Goal: Task Accomplishment & Management: Manage account settings

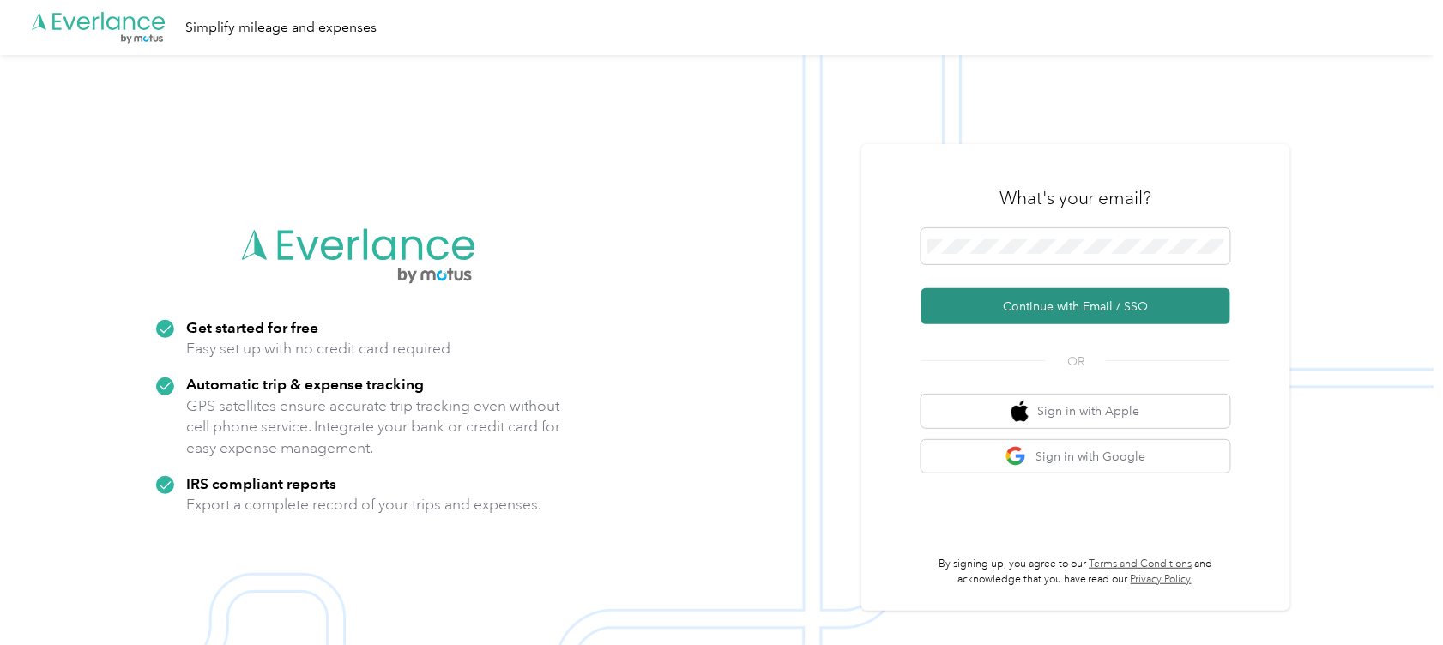
click at [1046, 308] on button "Continue with Email / SSO" at bounding box center [1075, 306] width 309 height 36
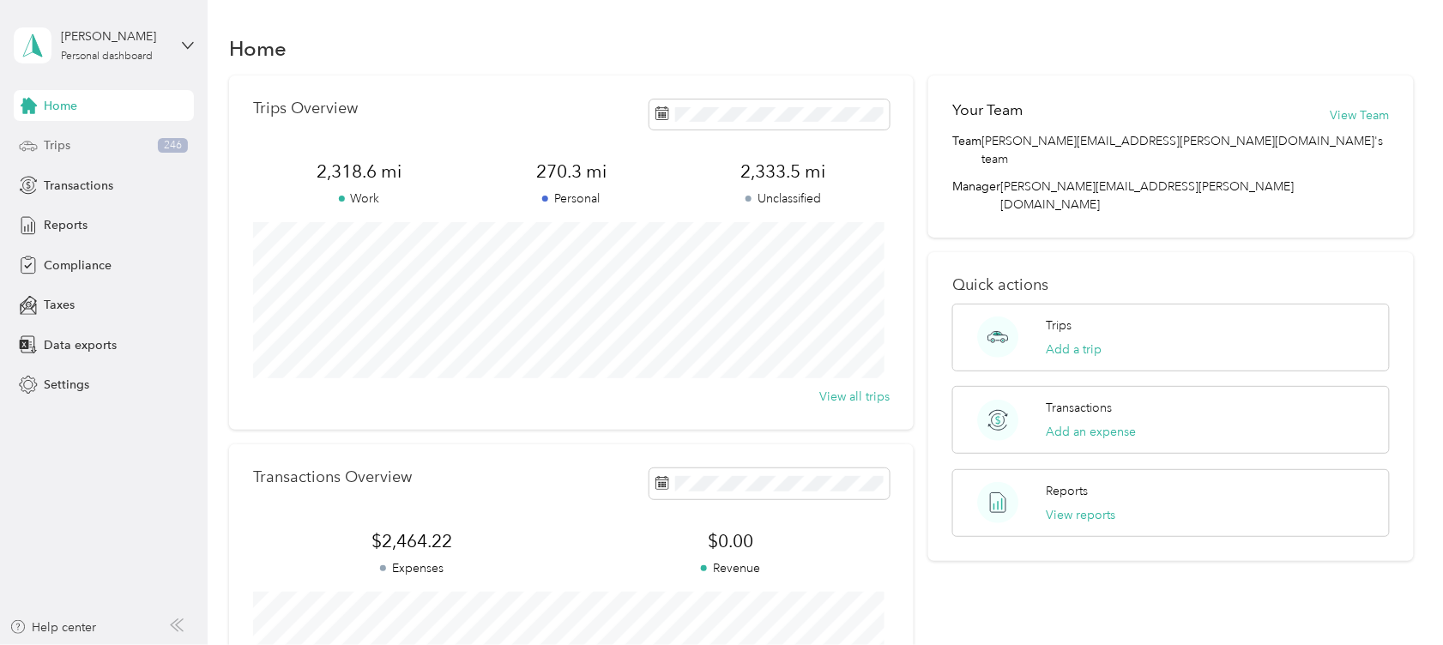
click at [77, 142] on div "Trips 246" at bounding box center [104, 145] width 180 height 31
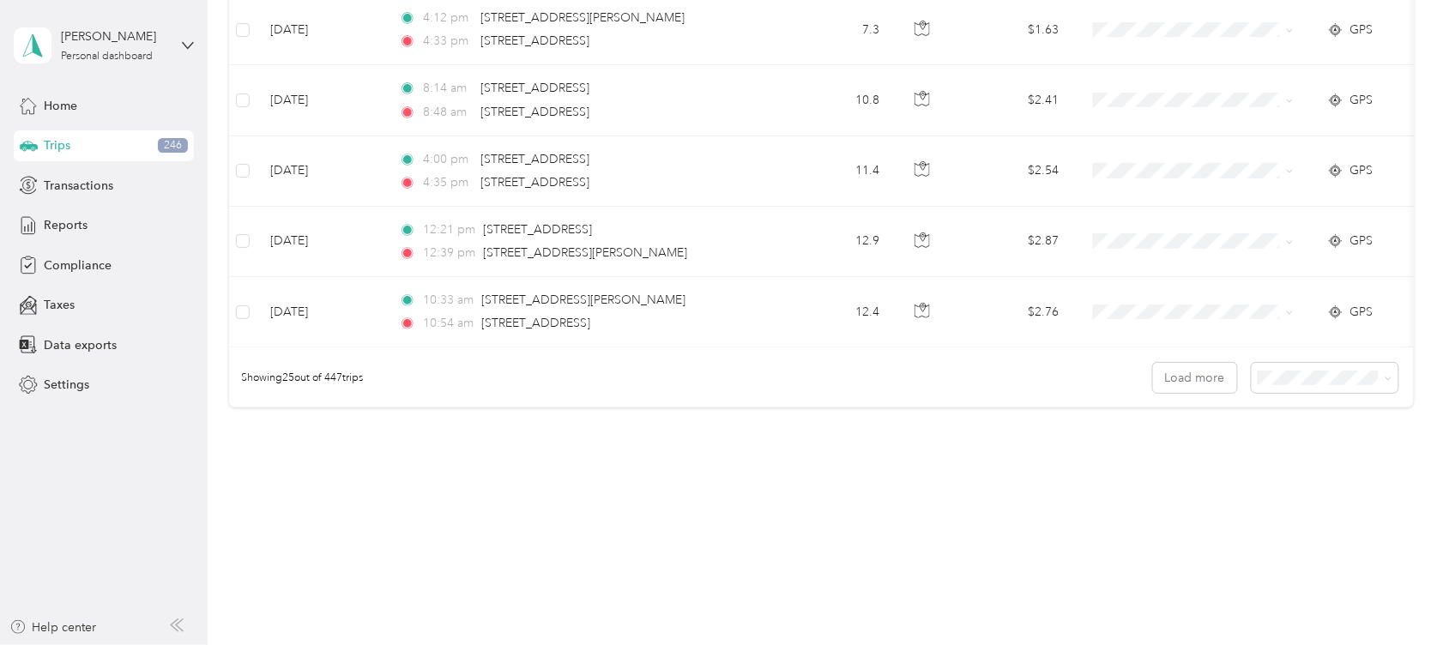
scroll to position [1719, 0]
click at [1385, 383] on span at bounding box center [1389, 378] width 8 height 15
click at [1385, 381] on icon at bounding box center [1389, 379] width 8 height 8
click at [1318, 464] on span "100 per load" at bounding box center [1291, 469] width 70 height 15
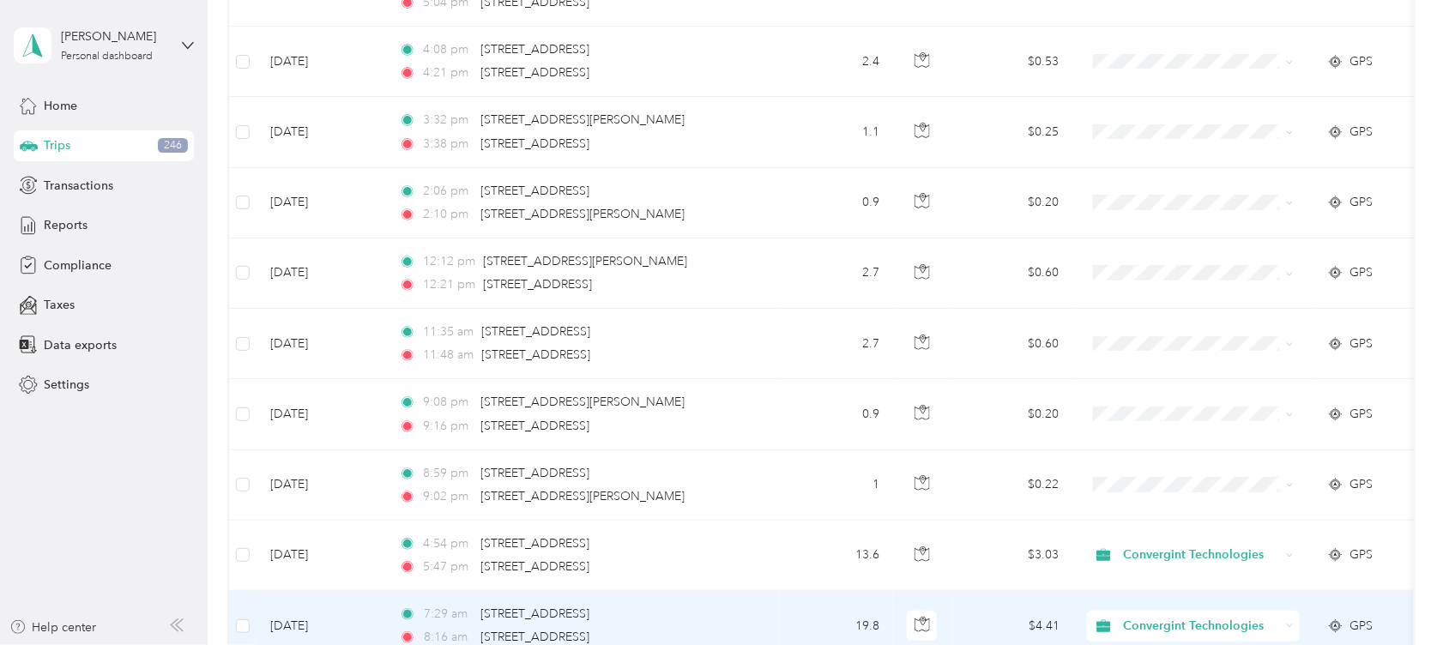
scroll to position [2519, 0]
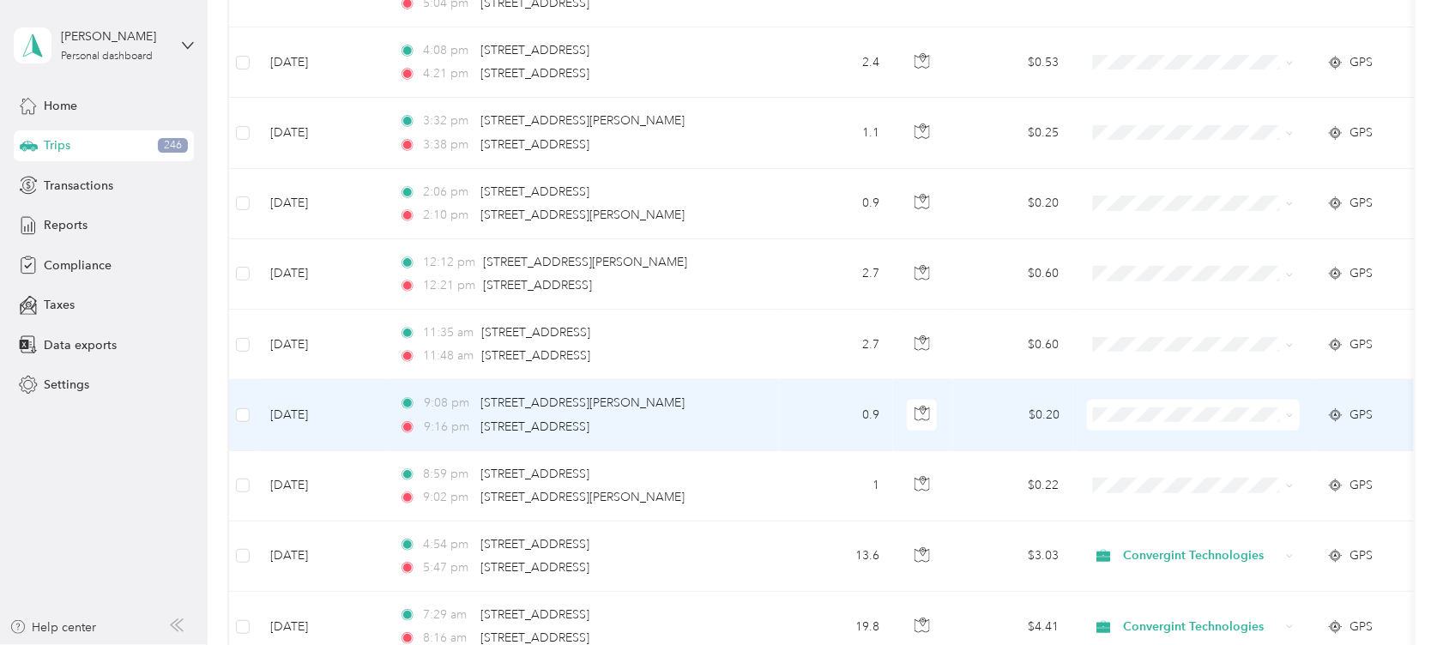
click at [830, 428] on td "0.9" at bounding box center [836, 415] width 113 height 70
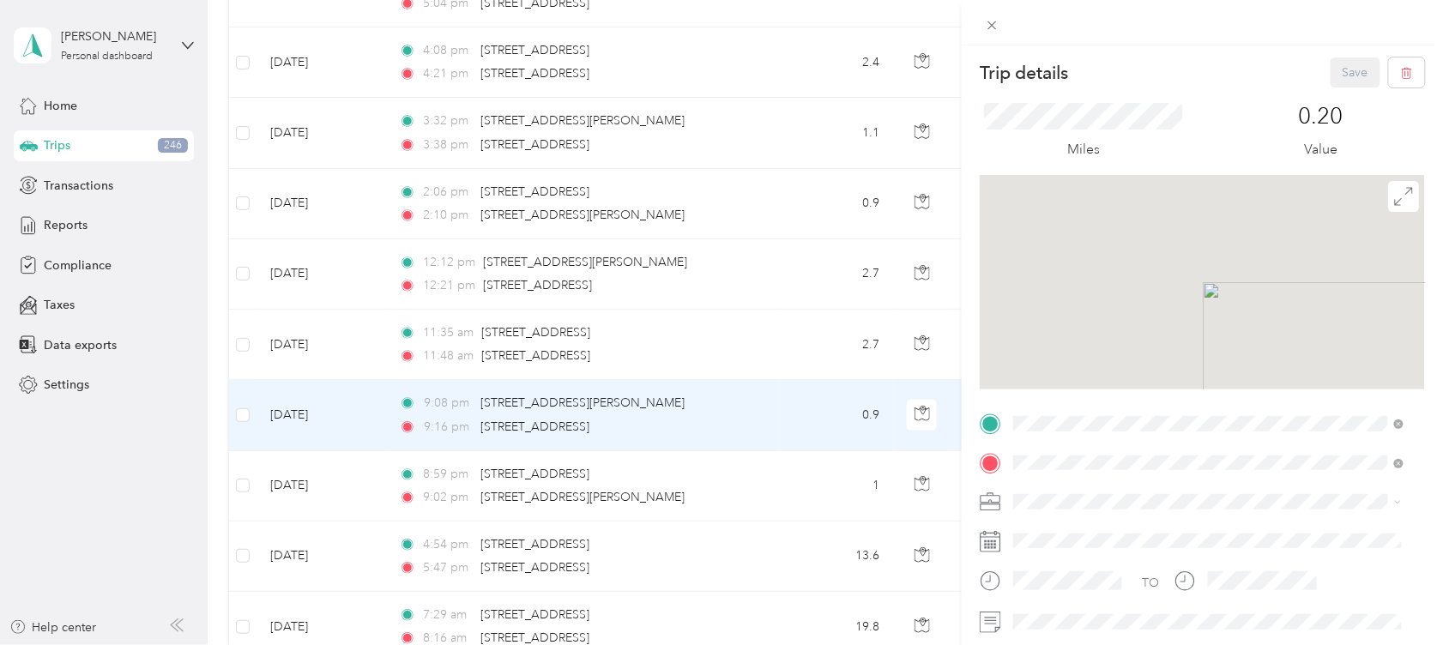
click at [830, 428] on div "Trip details Save This trip cannot be edited because it is either under review,…" at bounding box center [721, 322] width 1443 height 645
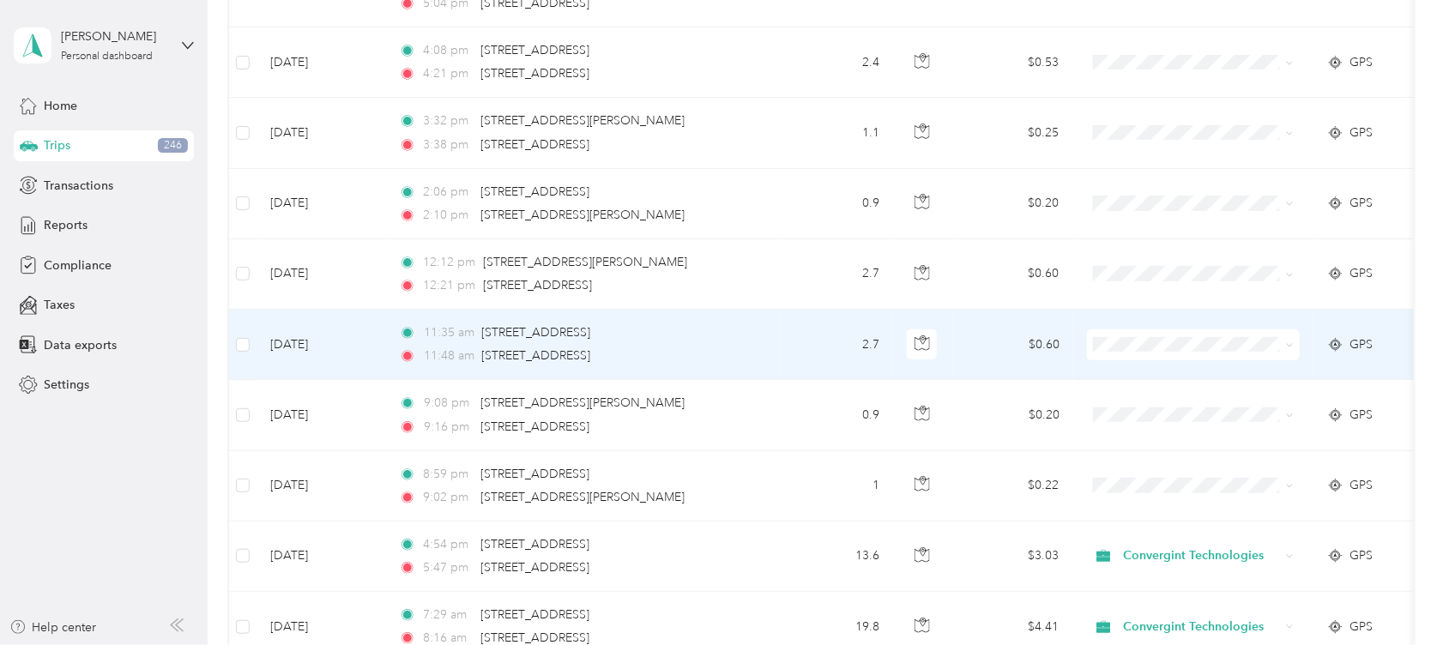
click at [988, 344] on td "$0.60" at bounding box center [1013, 345] width 120 height 70
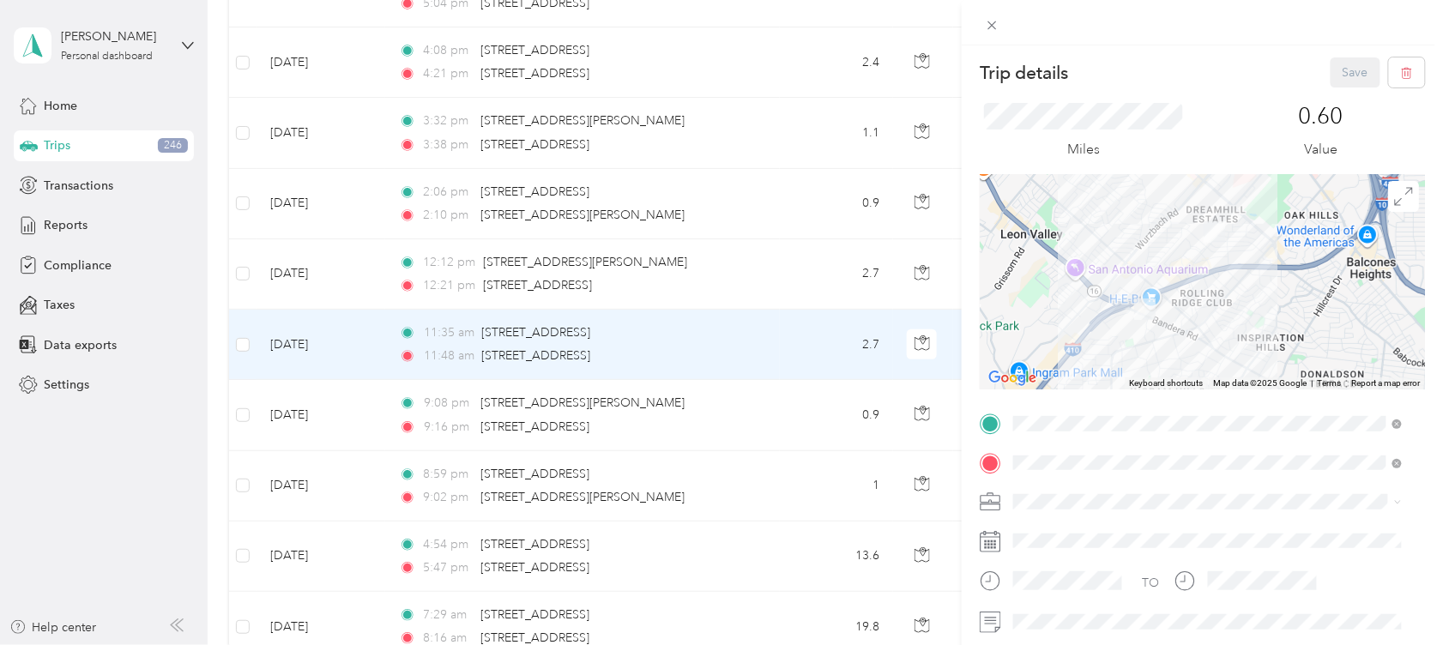
click at [799, 364] on div "Trip details Save This trip cannot be edited because it is either under review,…" at bounding box center [721, 322] width 1443 height 645
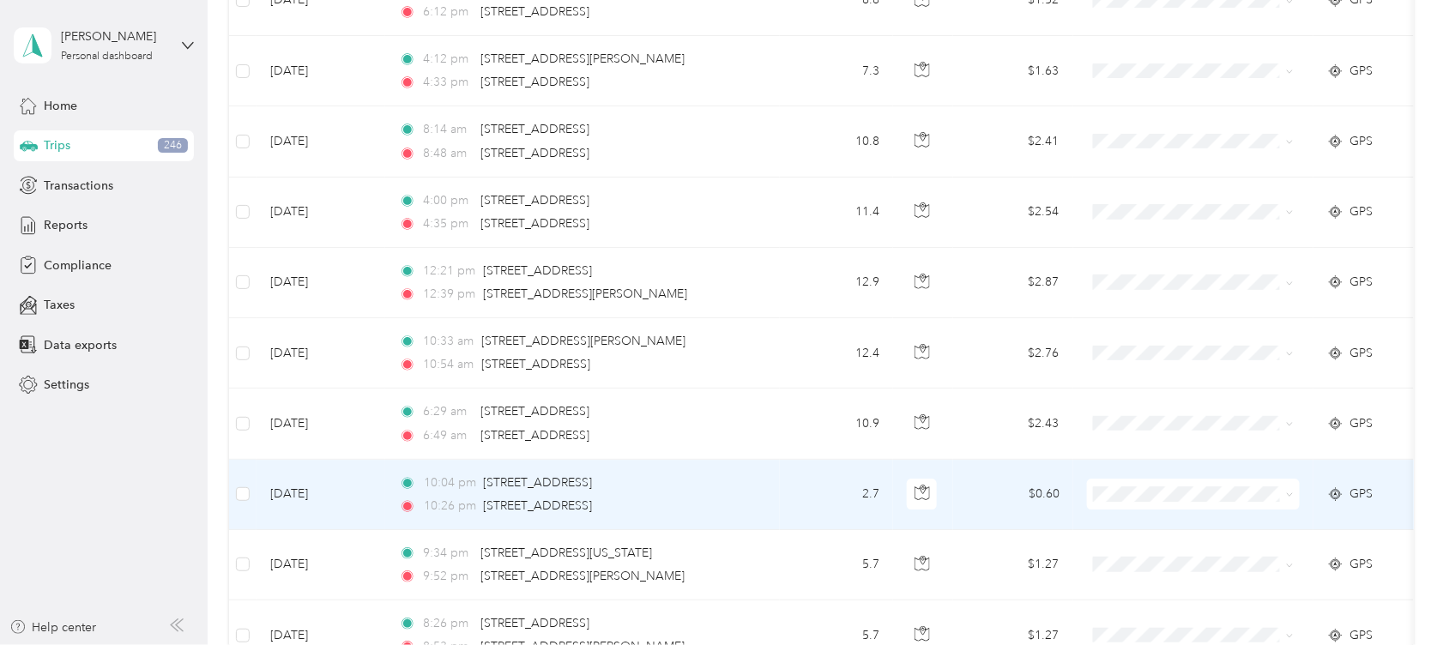
scroll to position [1605, 0]
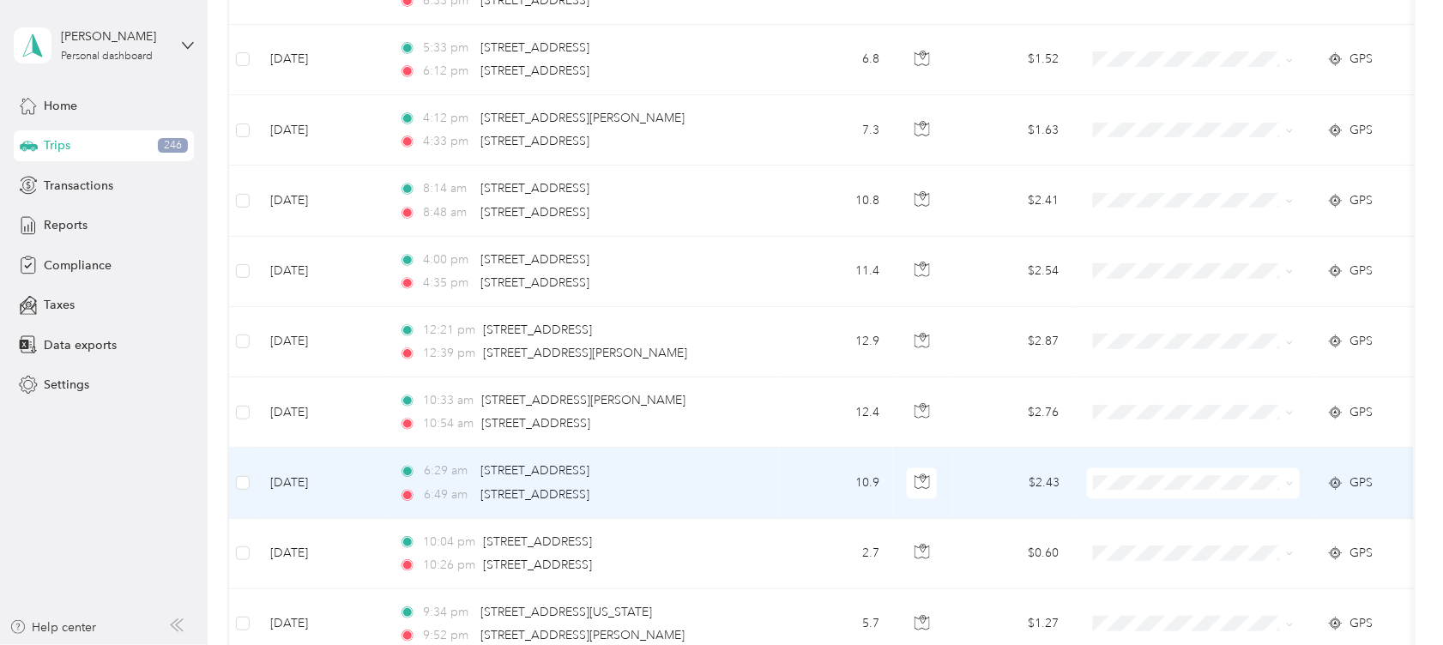
click at [1289, 480] on icon at bounding box center [1290, 484] width 8 height 8
click at [1231, 504] on span "Convergint Technologies" at bounding box center [1209, 513] width 159 height 18
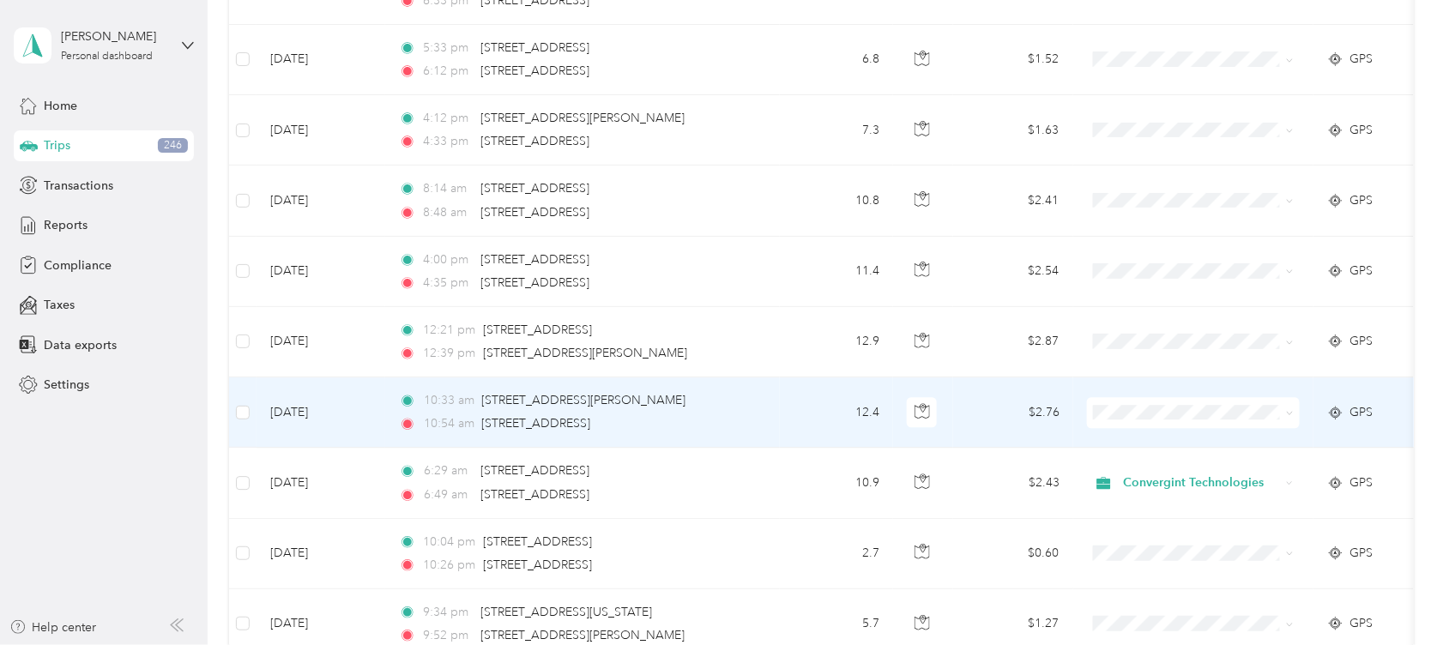
click at [1287, 406] on span at bounding box center [1290, 412] width 8 height 15
click at [1290, 409] on icon at bounding box center [1290, 413] width 8 height 8
click at [1215, 433] on span "Convergint Technologies" at bounding box center [1209, 442] width 159 height 18
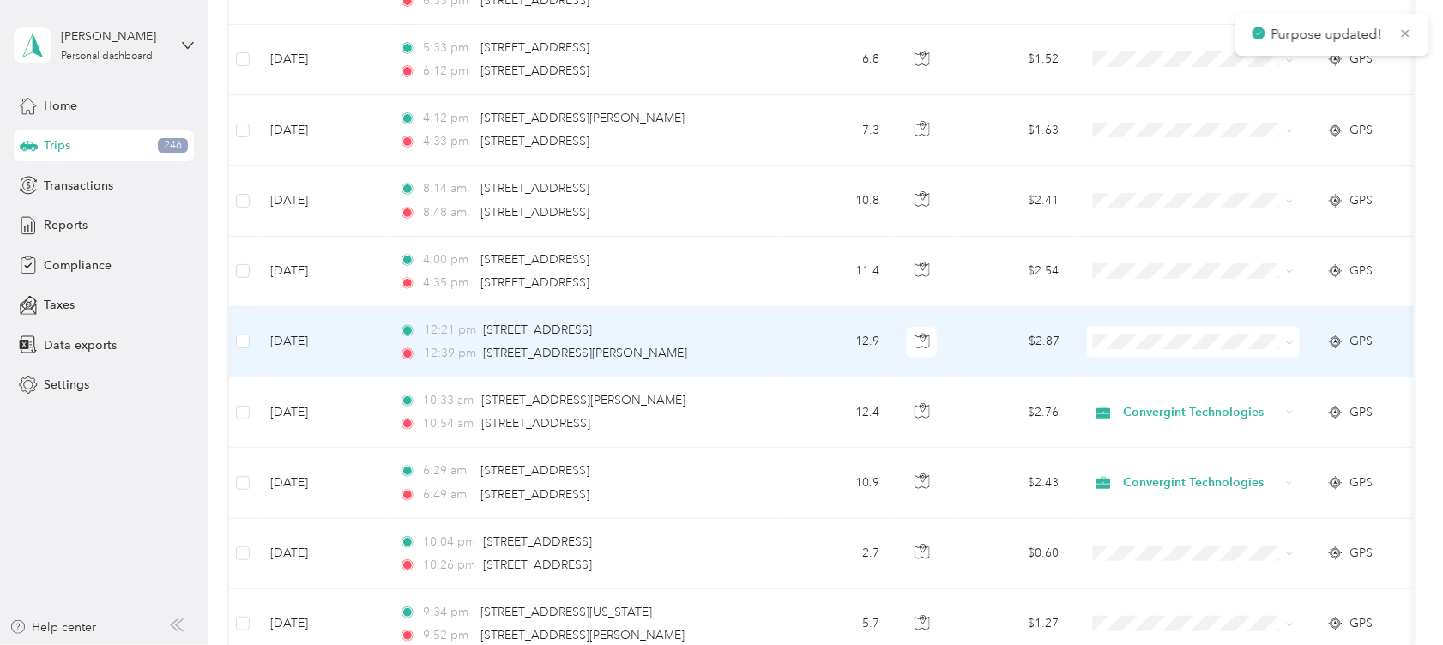
click at [1288, 339] on icon at bounding box center [1290, 343] width 8 height 8
click at [1237, 368] on span "Convergint Technologies" at bounding box center [1209, 371] width 159 height 18
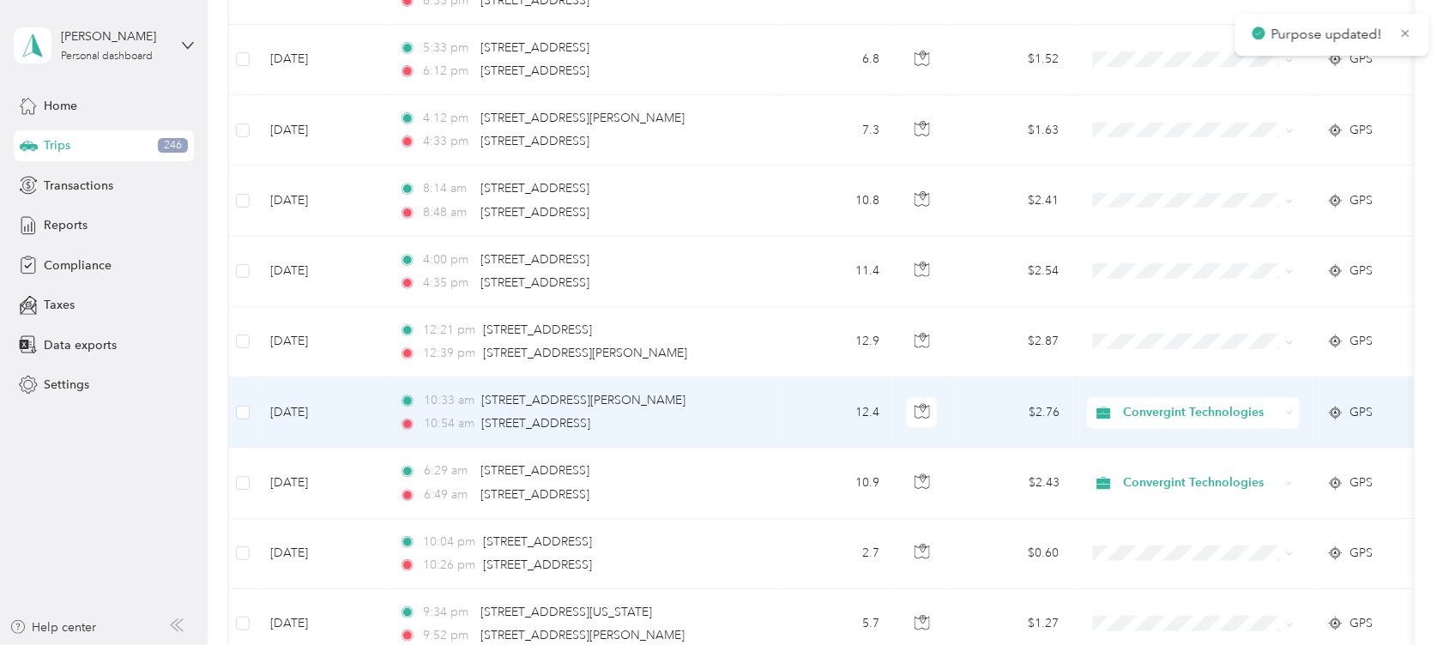
scroll to position [1490, 0]
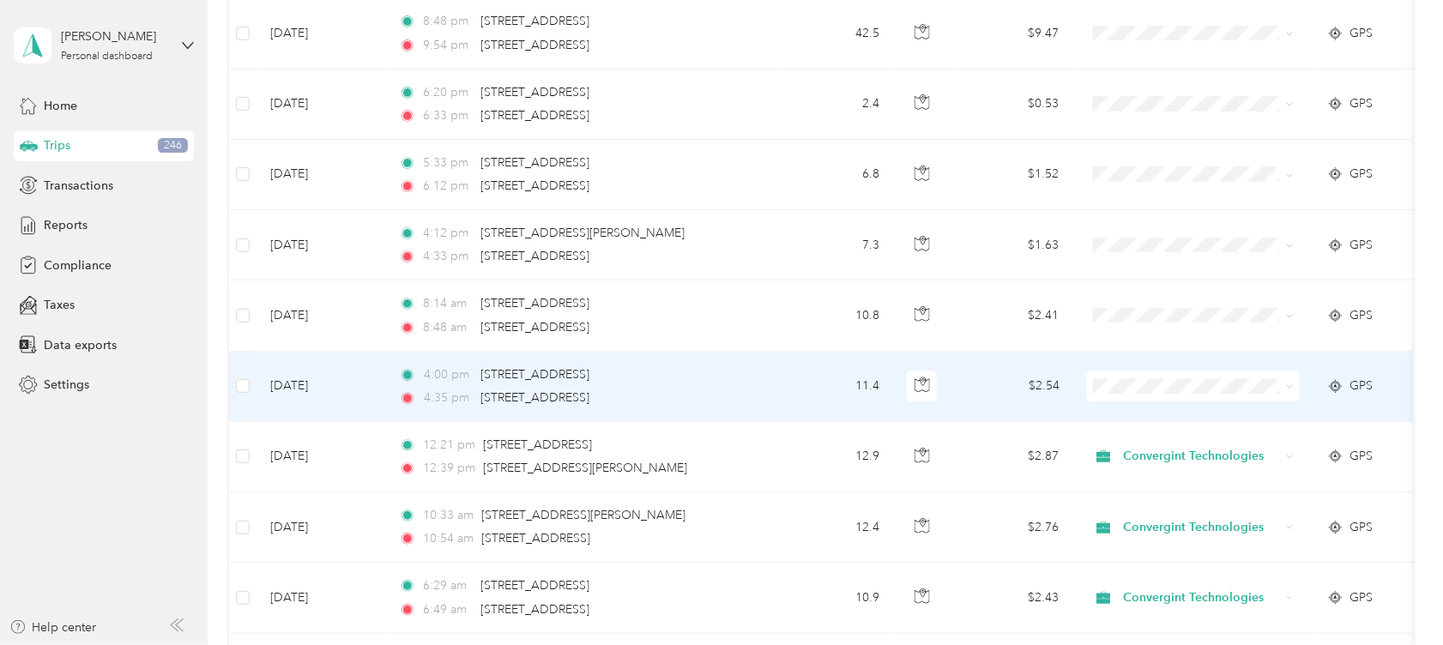
click at [1288, 383] on icon at bounding box center [1290, 387] width 8 height 8
click at [1209, 407] on span "Convergint Technologies" at bounding box center [1209, 413] width 159 height 18
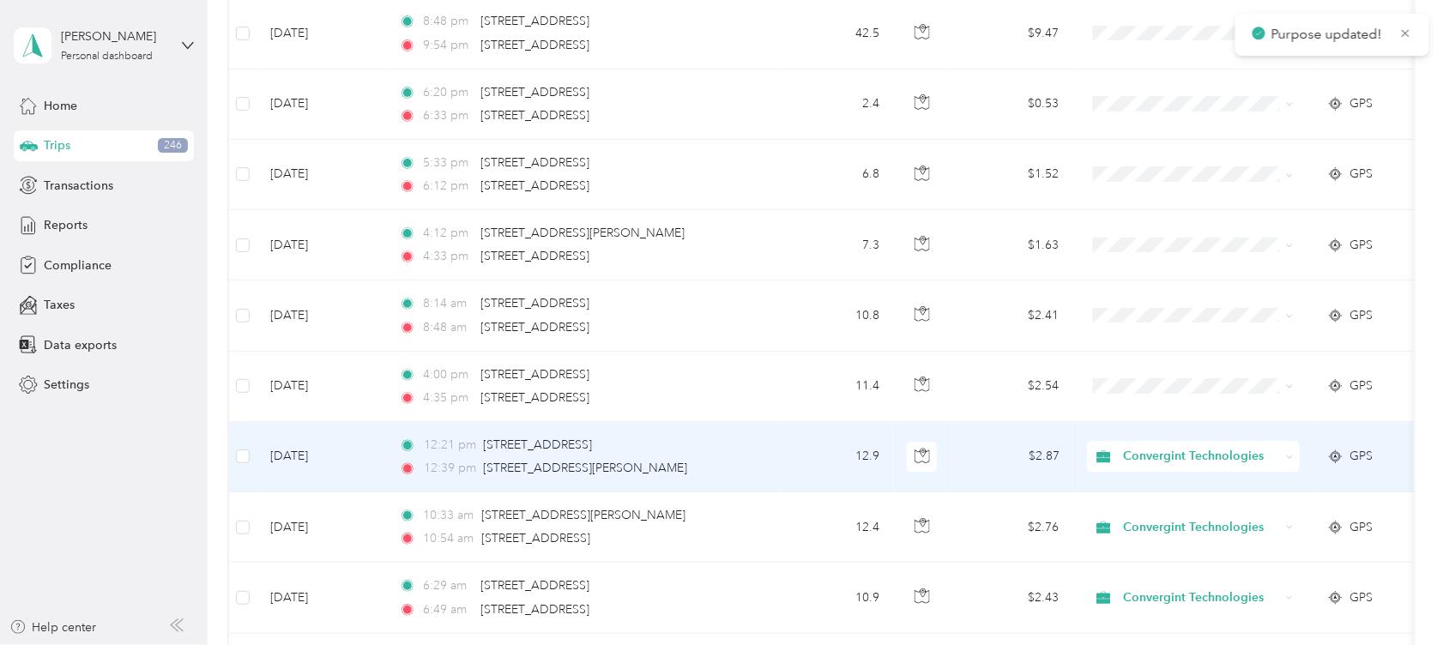
scroll to position [1376, 0]
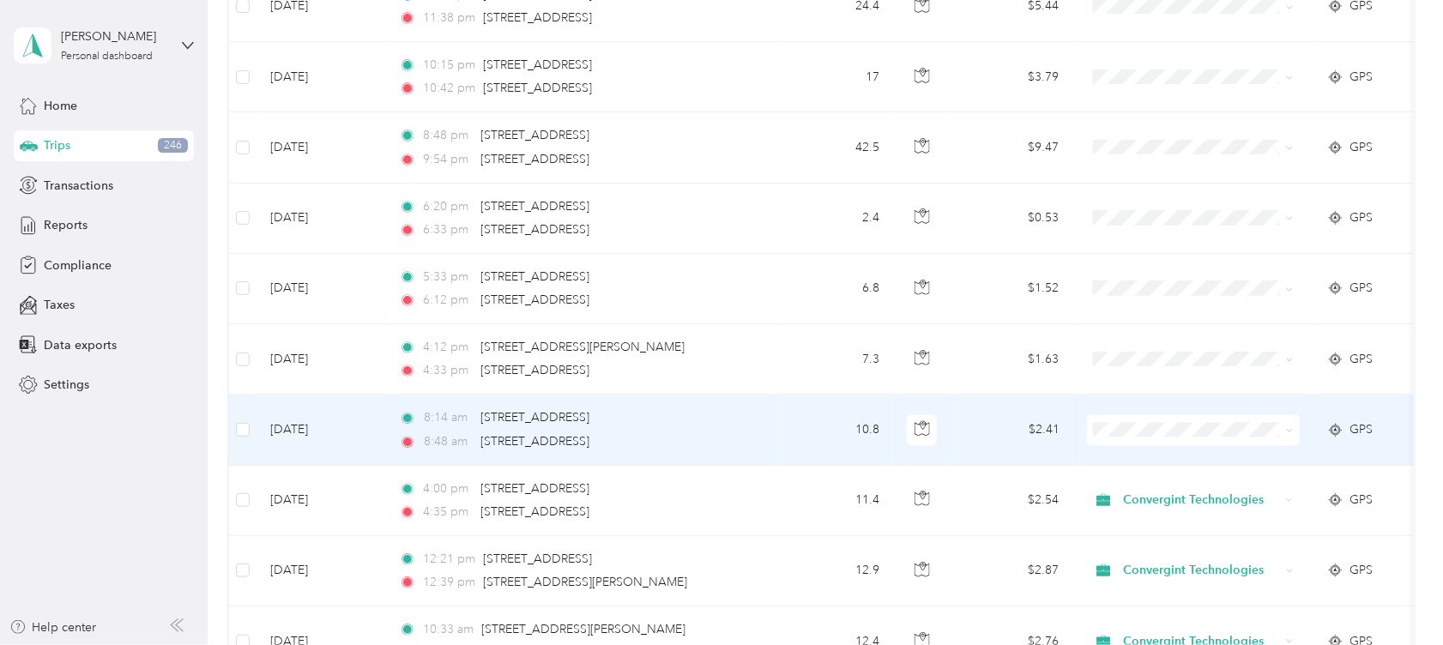
click at [1293, 426] on icon at bounding box center [1290, 430] width 8 height 8
click at [1180, 450] on span "Convergint Technologies" at bounding box center [1209, 459] width 159 height 18
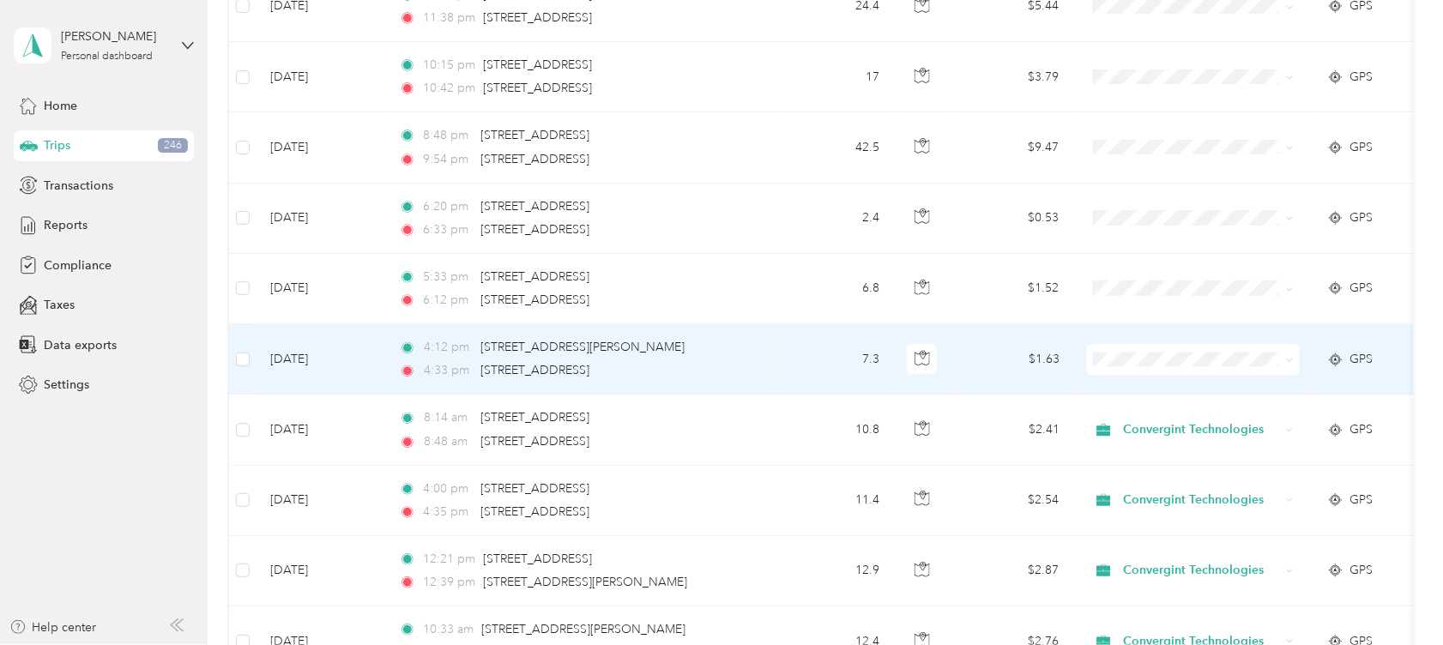
click at [1293, 356] on icon at bounding box center [1290, 360] width 8 height 8
click at [1192, 377] on li "Convergint Technologies" at bounding box center [1193, 389] width 213 height 30
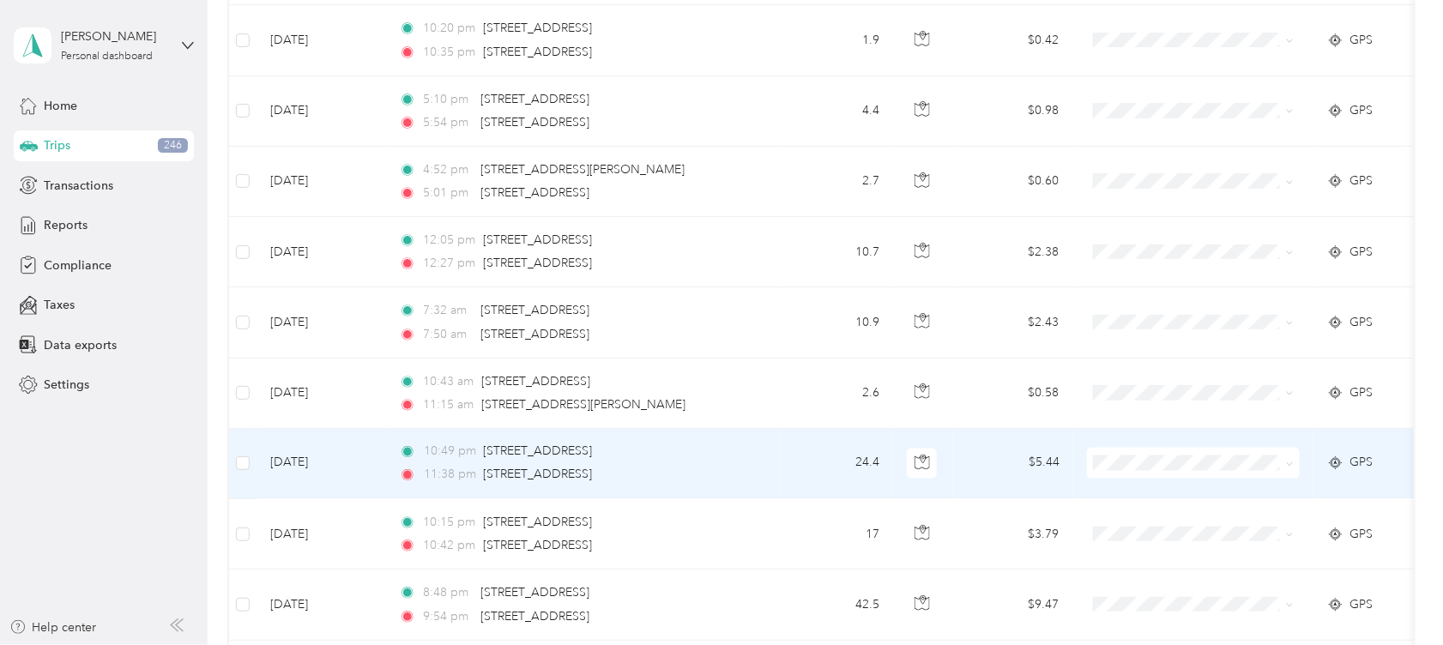
scroll to position [804, 0]
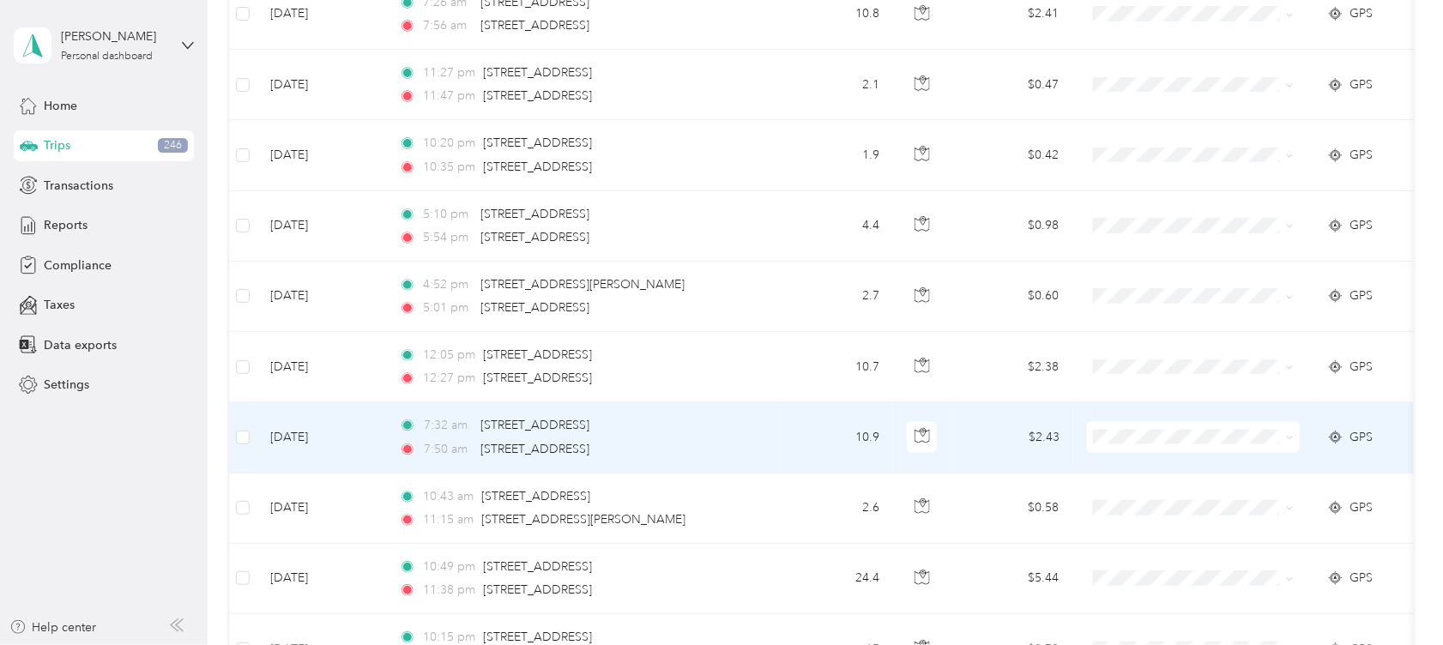
click at [1293, 434] on icon at bounding box center [1290, 438] width 8 height 8
click at [1221, 457] on li "Convergint Technologies" at bounding box center [1193, 467] width 213 height 30
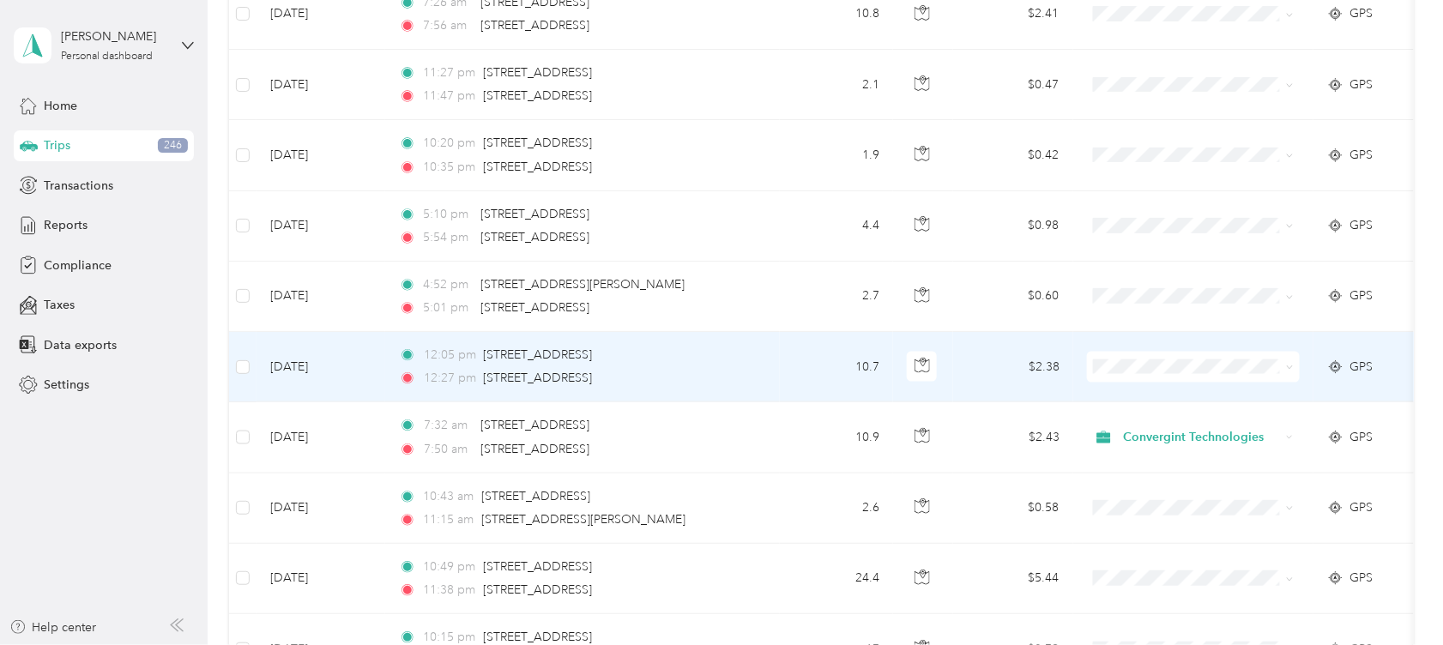
click at [1290, 368] on icon at bounding box center [1290, 368] width 8 height 8
click at [1233, 394] on span "Convergint Technologies" at bounding box center [1209, 397] width 159 height 18
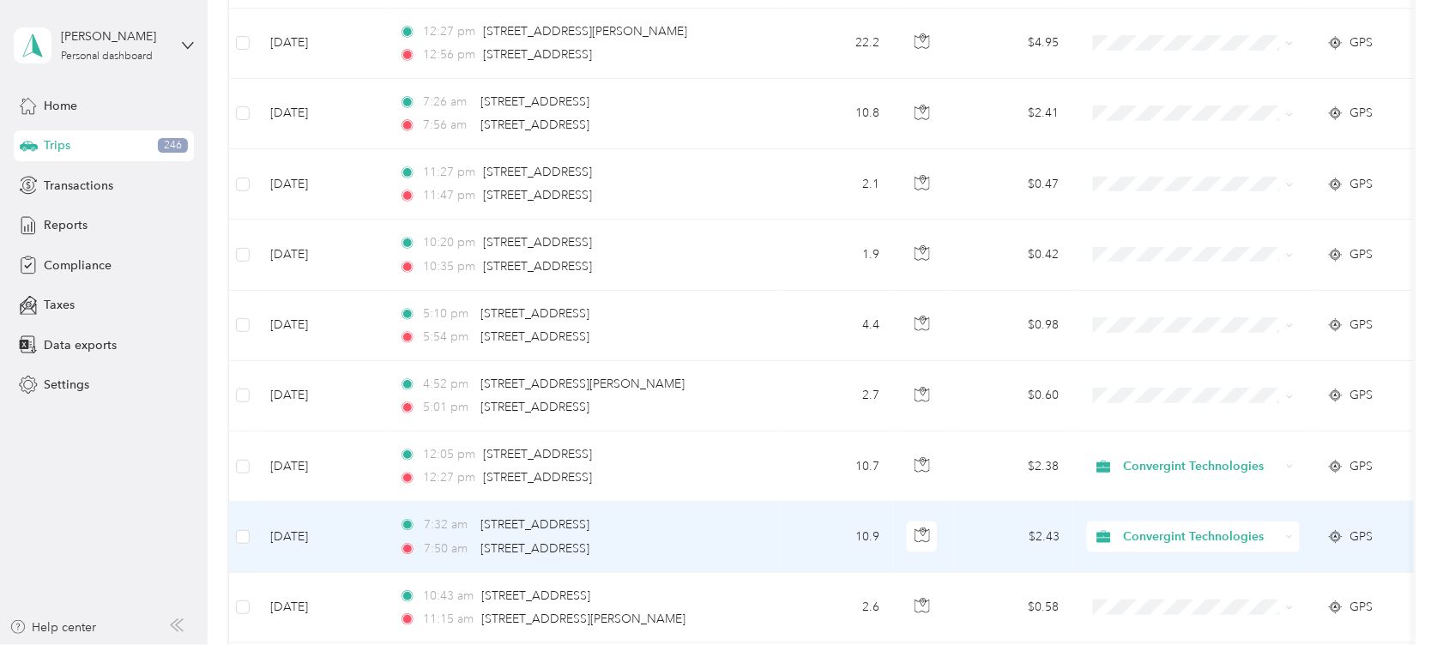
scroll to position [690, 0]
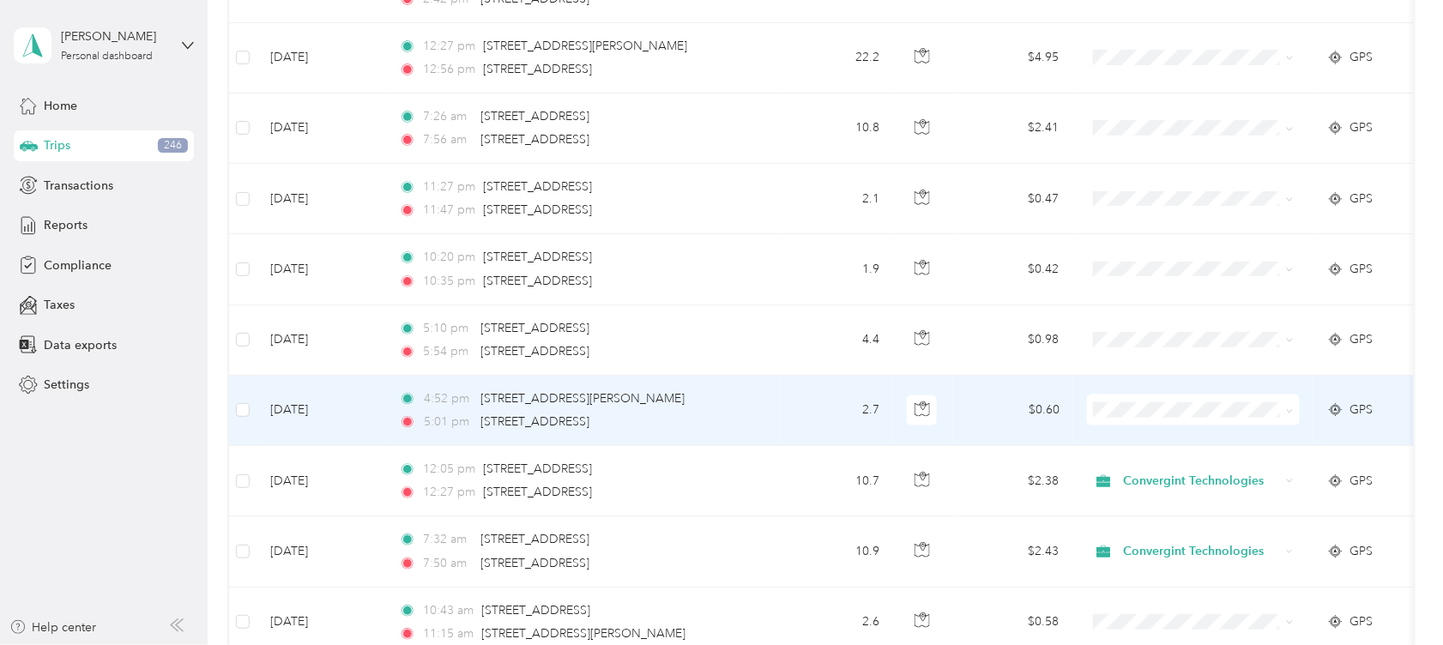
click at [1297, 415] on span at bounding box center [1193, 410] width 213 height 31
click at [1294, 411] on span at bounding box center [1193, 410] width 213 height 31
click at [1290, 408] on icon at bounding box center [1290, 411] width 8 height 8
click at [1209, 425] on li "Convergint Technologies" at bounding box center [1193, 440] width 213 height 30
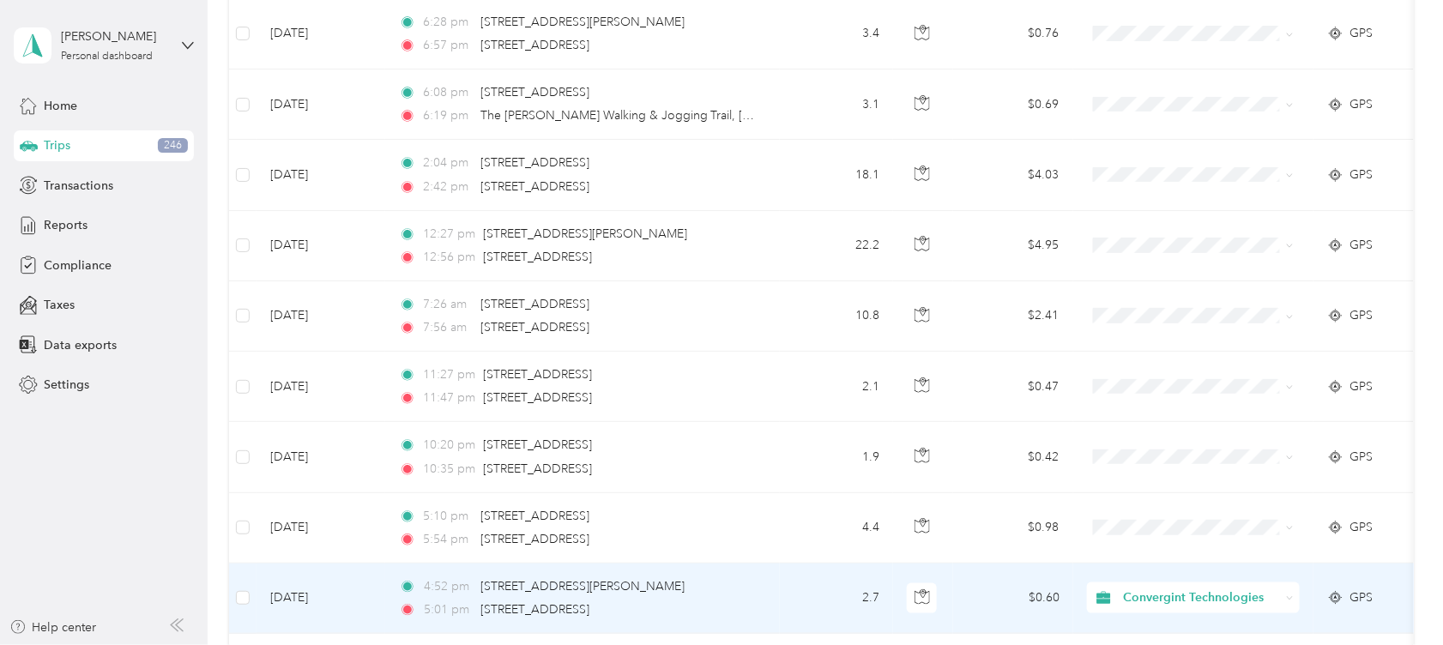
scroll to position [461, 0]
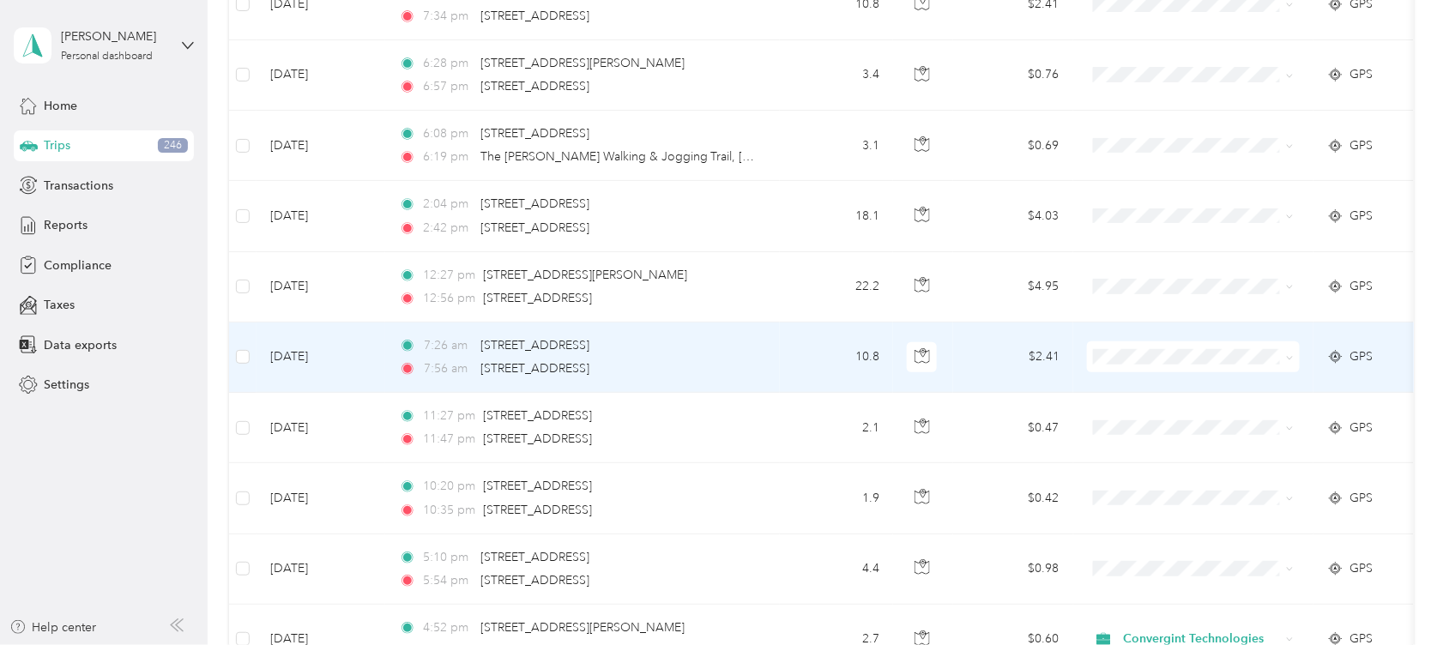
click at [1288, 358] on icon at bounding box center [1290, 358] width 8 height 8
click at [1239, 379] on span "Convergint Technologies" at bounding box center [1209, 387] width 159 height 18
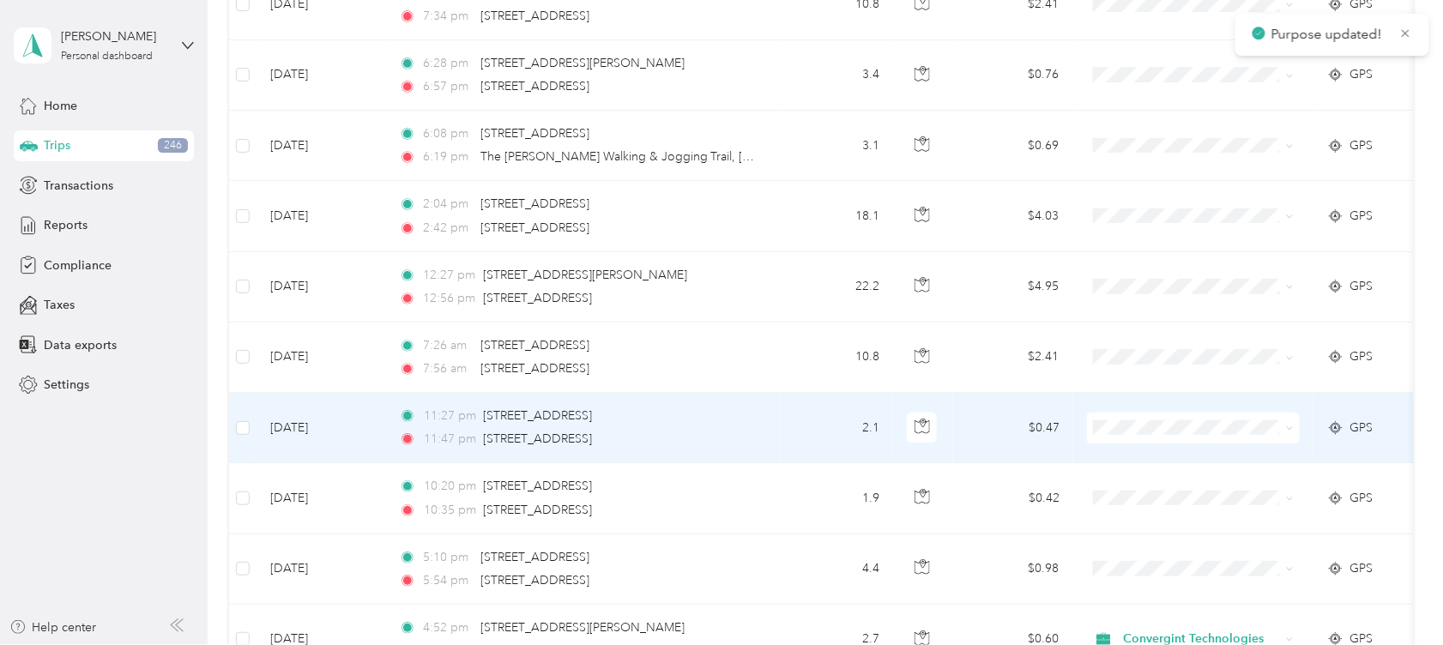
scroll to position [347, 0]
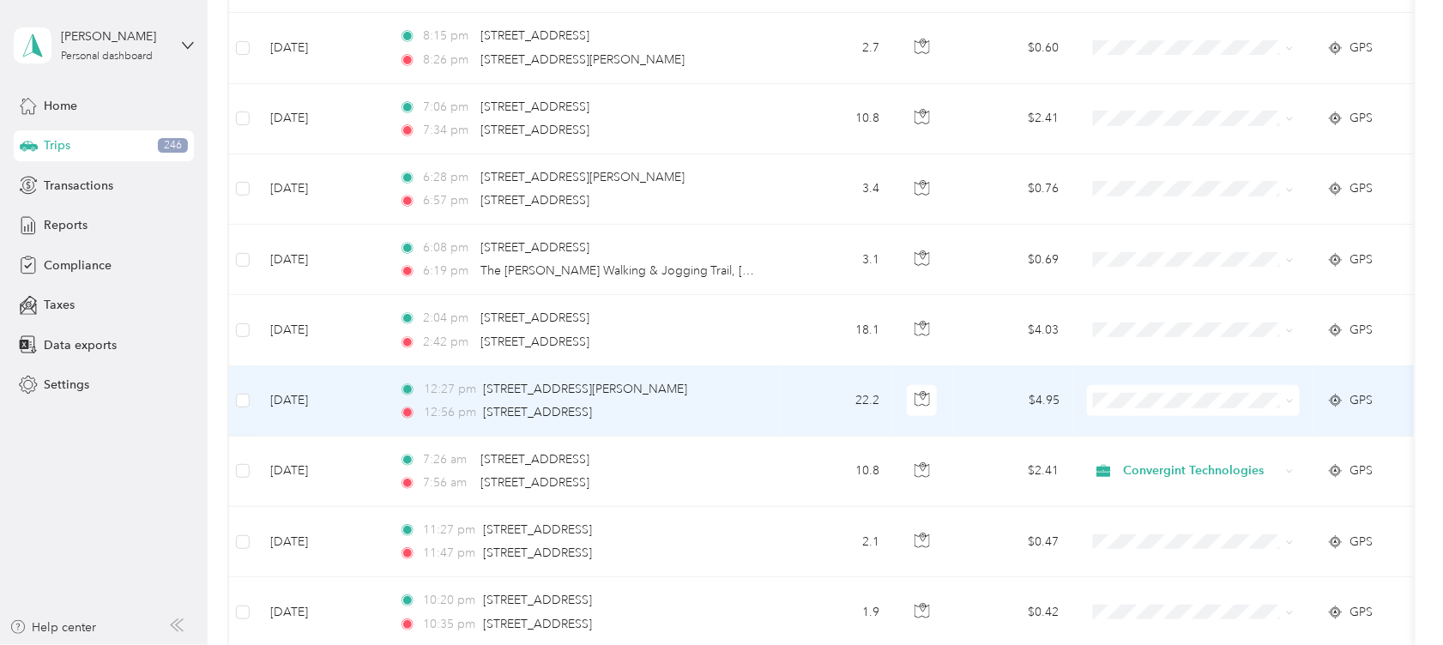
click at [1288, 395] on span at bounding box center [1290, 400] width 8 height 15
click at [1288, 401] on icon at bounding box center [1290, 401] width 8 height 8
click at [1256, 422] on li "Convergint Technologies" at bounding box center [1193, 432] width 213 height 30
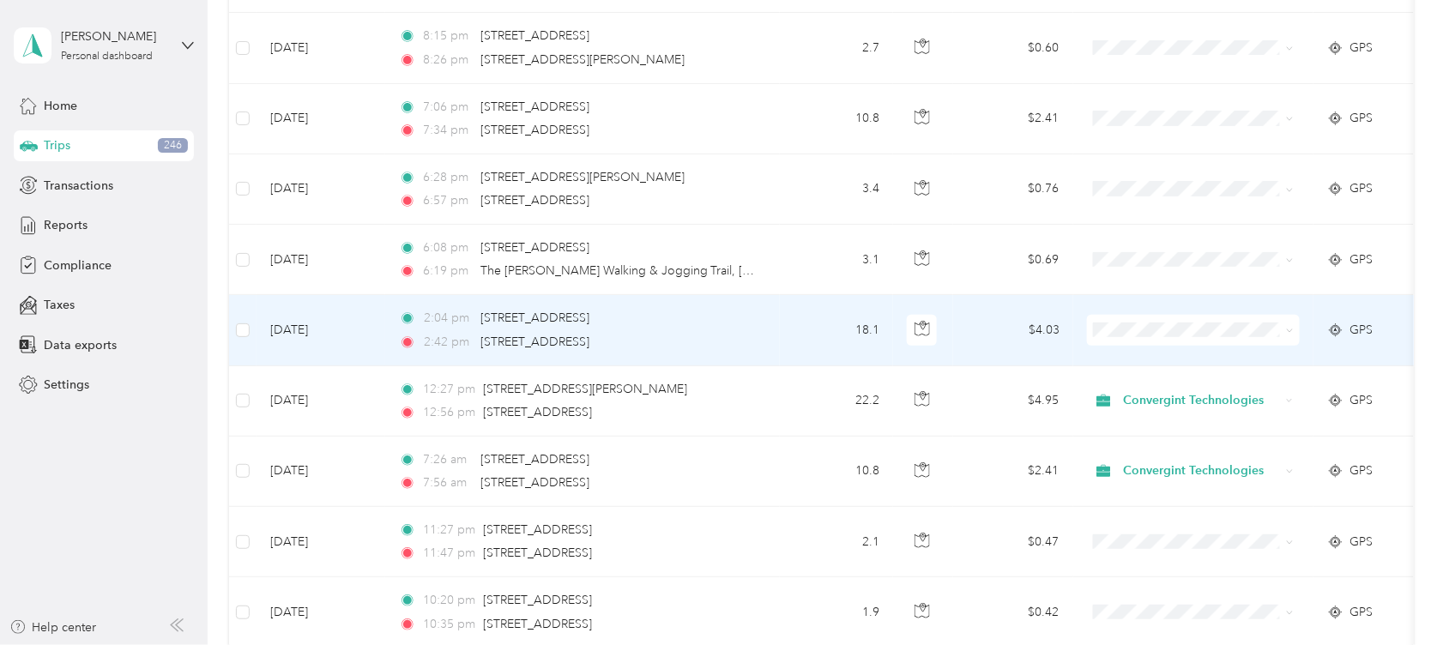
click at [1288, 334] on span at bounding box center [1290, 330] width 8 height 15
click at [1290, 330] on icon at bounding box center [1289, 330] width 5 height 3
click at [1249, 353] on span "Convergint Technologies" at bounding box center [1209, 362] width 159 height 18
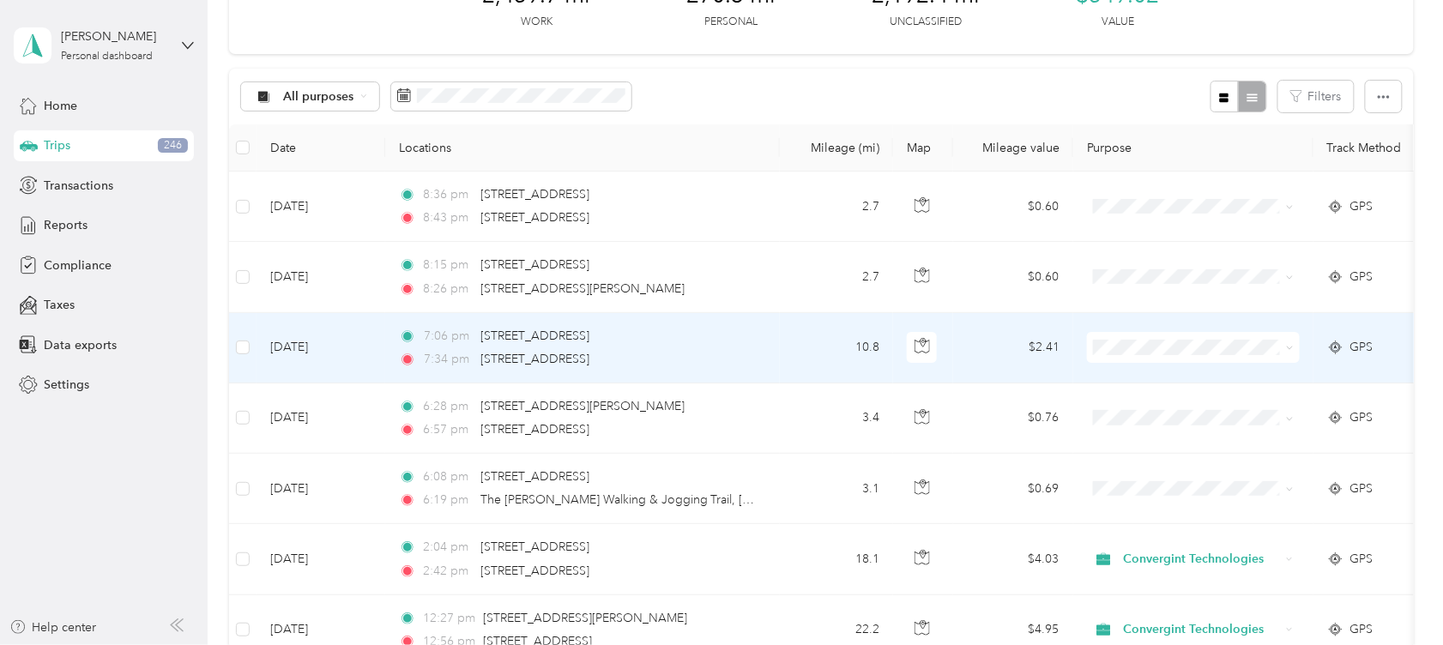
scroll to position [0, 0]
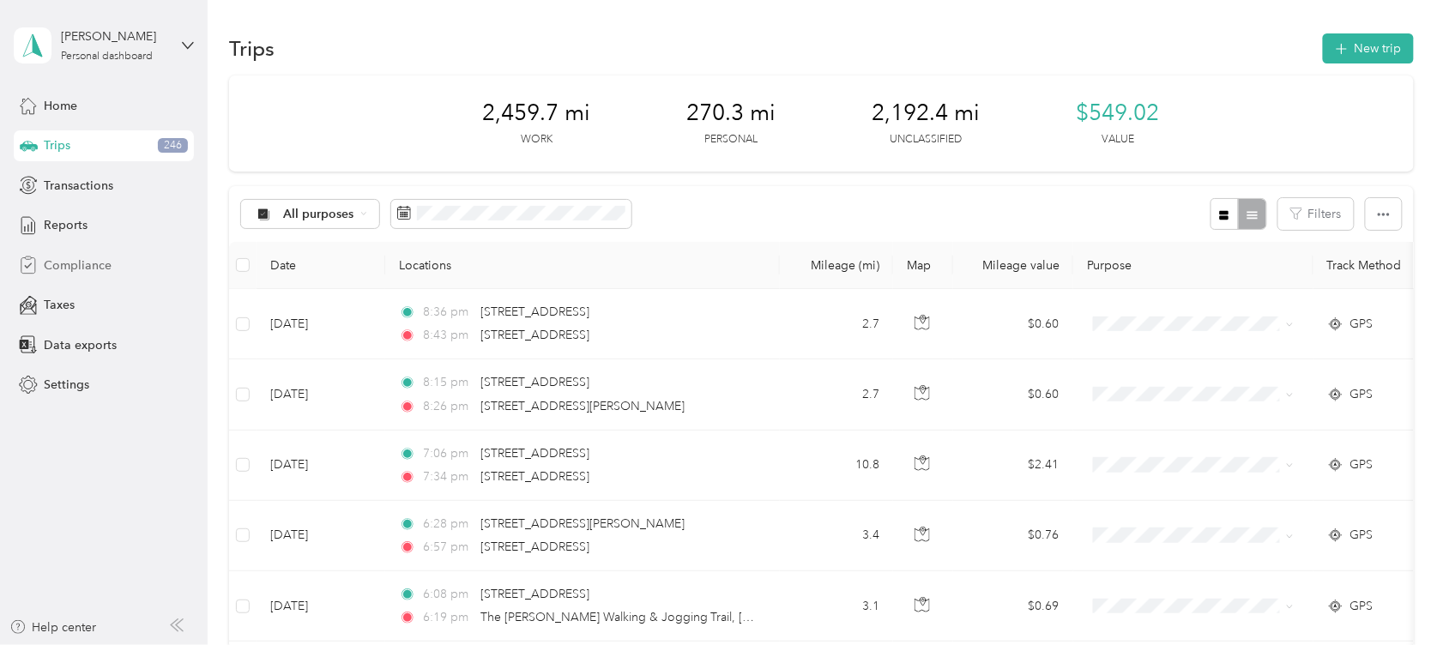
click at [73, 273] on span "Compliance" at bounding box center [78, 265] width 68 height 18
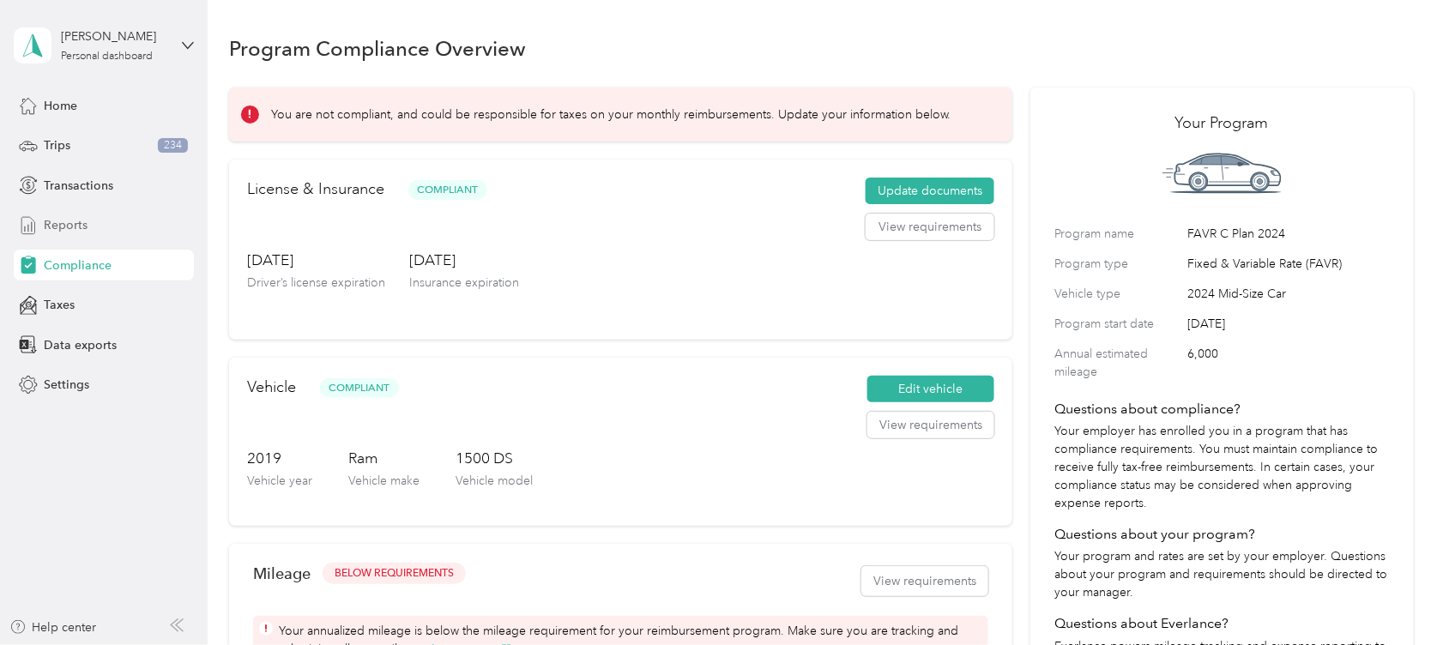
click at [96, 226] on div "Reports" at bounding box center [104, 225] width 180 height 31
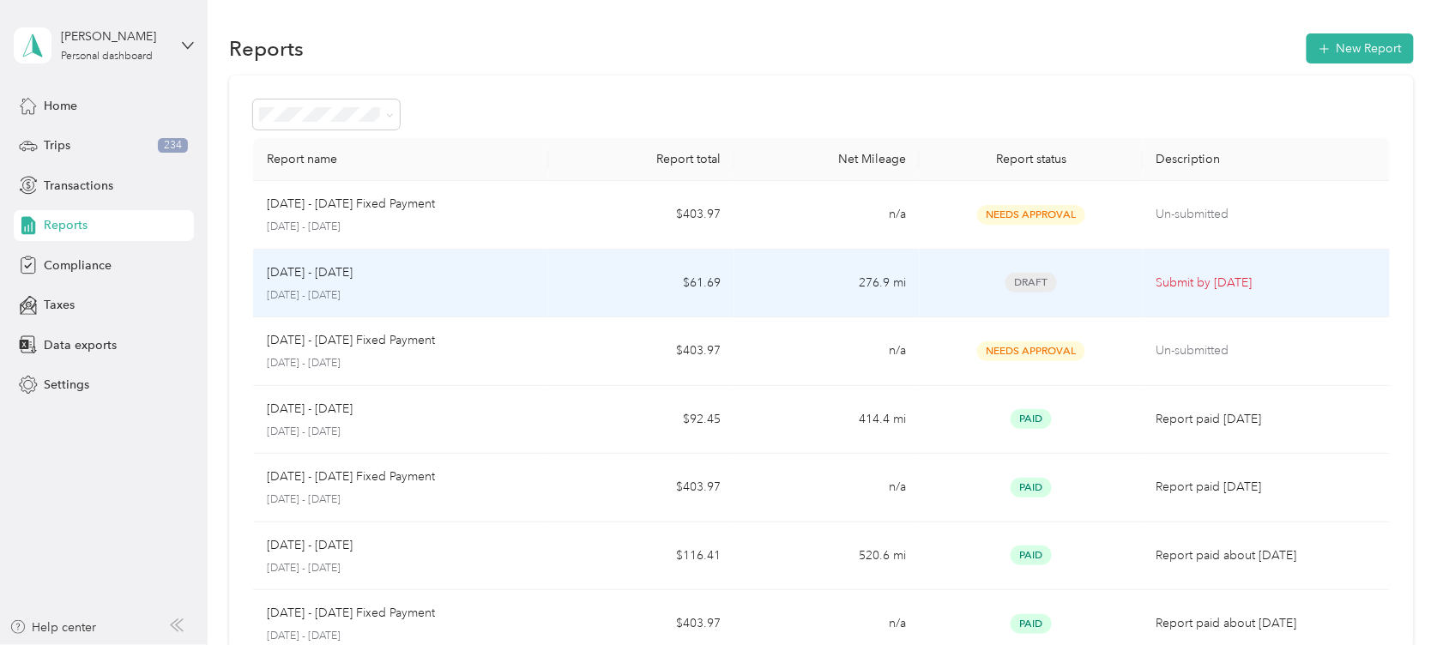
click at [507, 279] on div "[DATE] - [DATE]" at bounding box center [401, 272] width 269 height 19
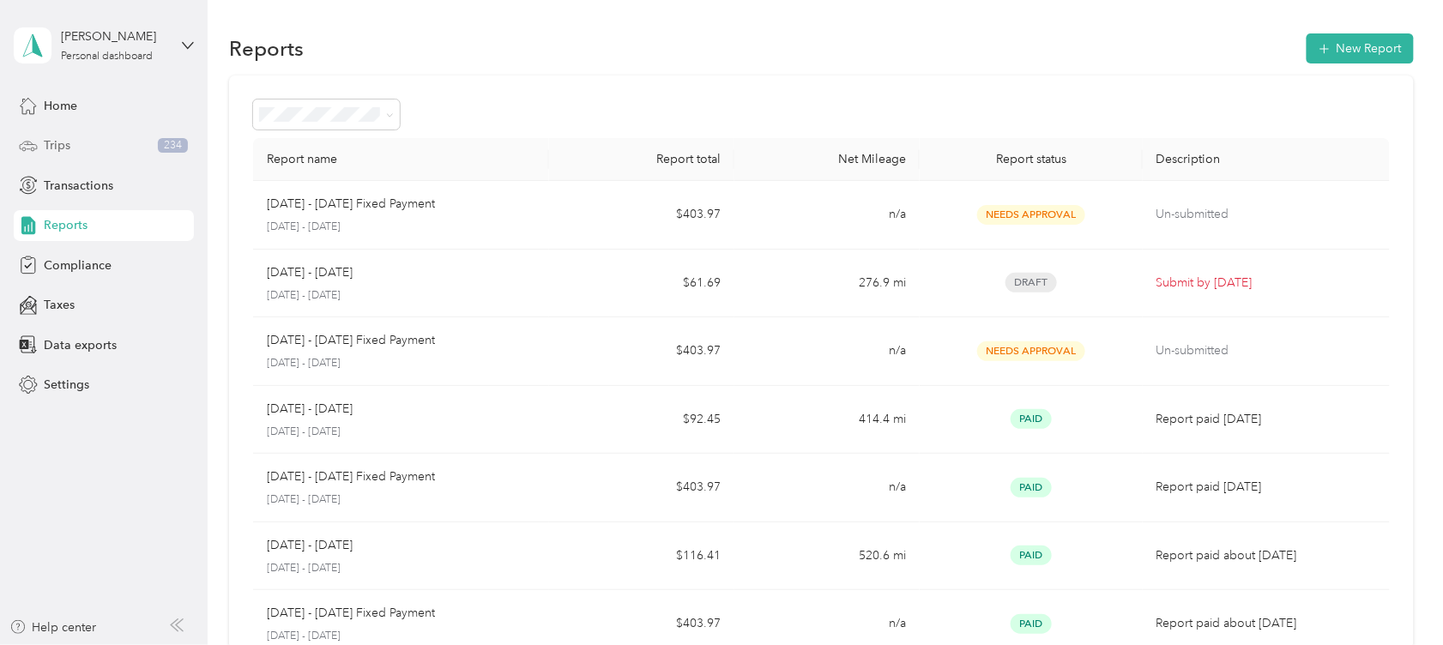
click at [51, 142] on span "Trips" at bounding box center [57, 145] width 27 height 18
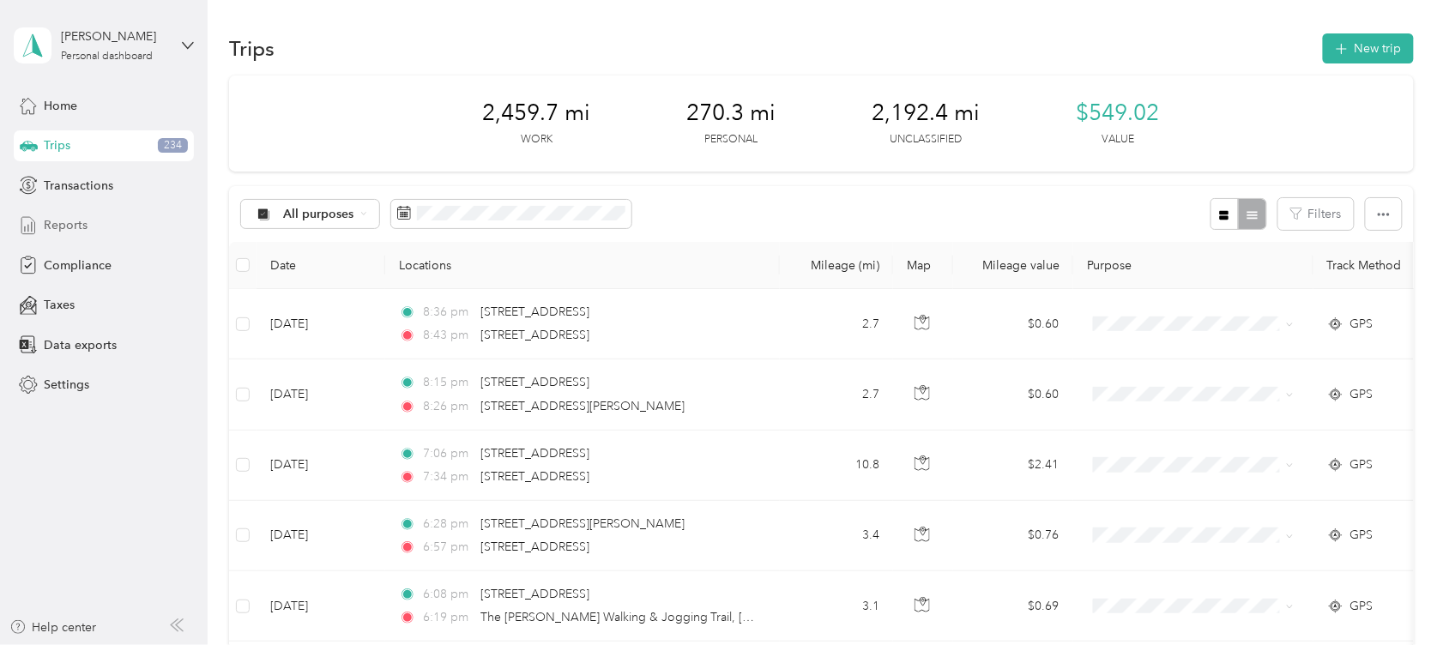
click at [86, 228] on span "Reports" at bounding box center [66, 225] width 44 height 18
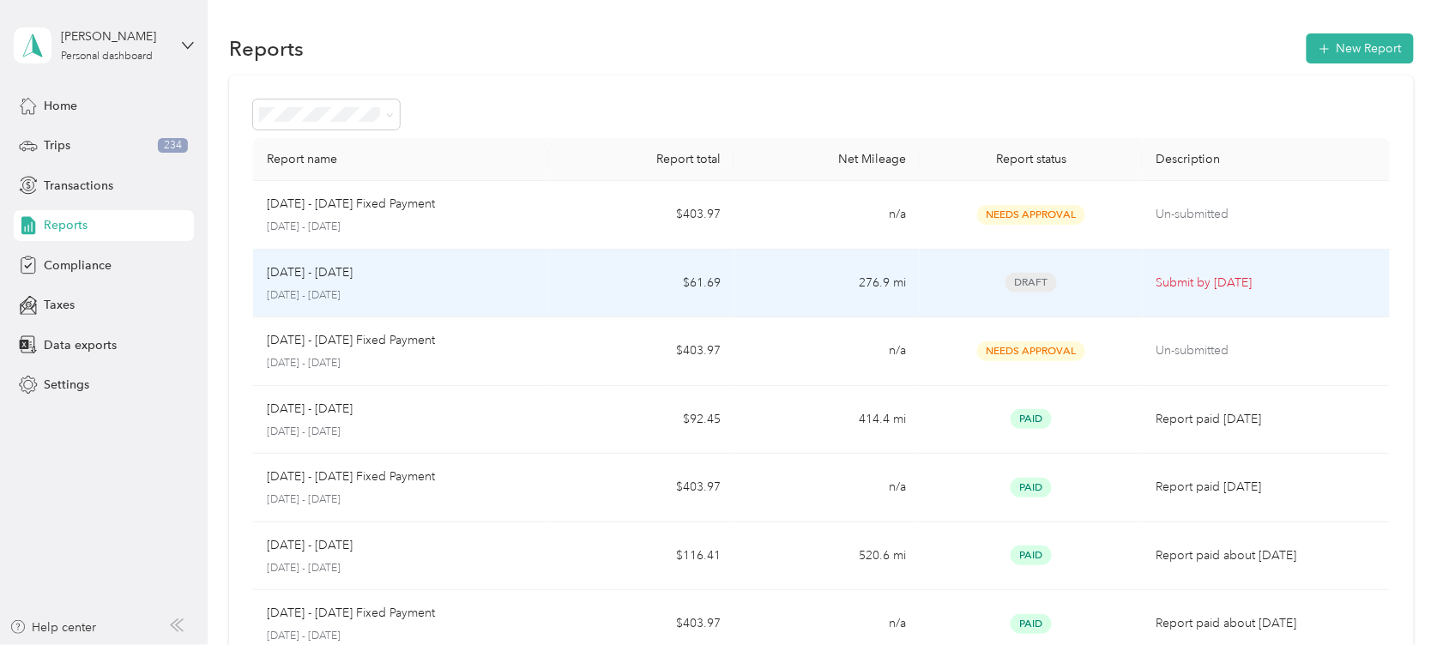
click at [855, 278] on td "276.9 mi" at bounding box center [826, 284] width 185 height 69
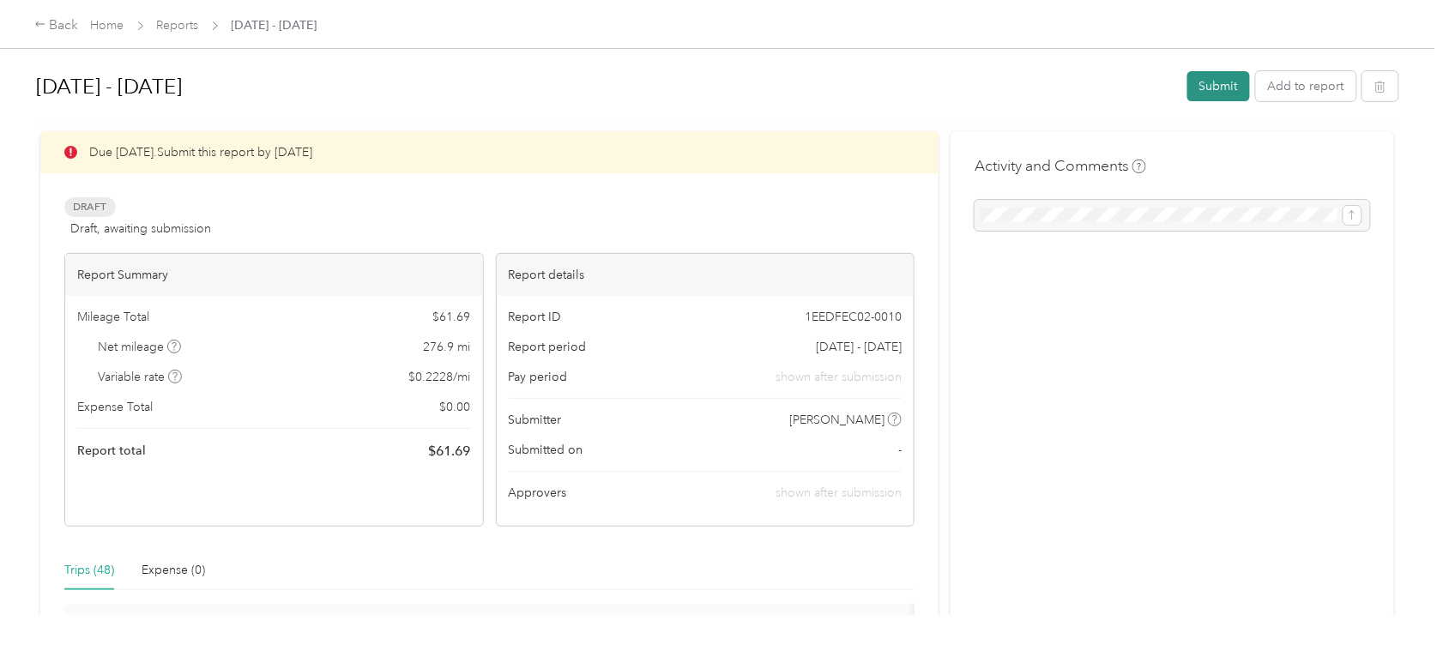
click at [1198, 89] on button "Submit" at bounding box center [1218, 86] width 63 height 30
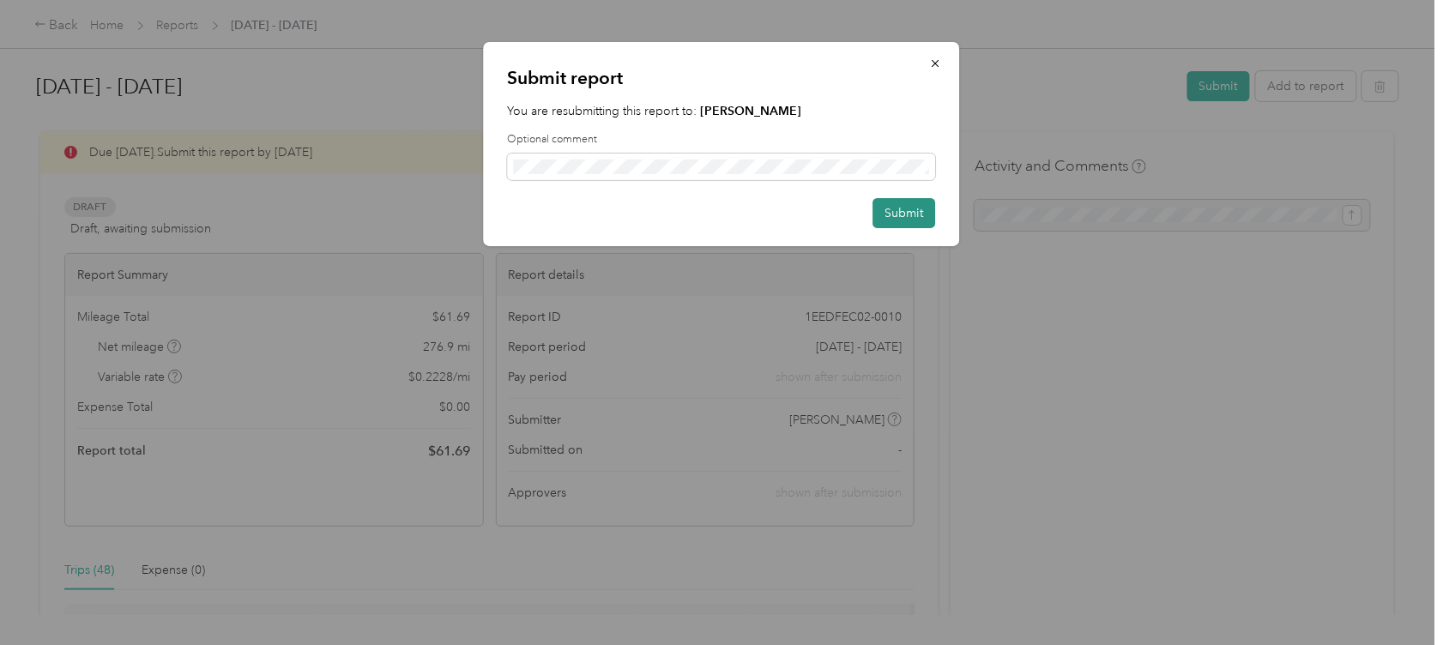
click at [914, 207] on button "Submit" at bounding box center [904, 213] width 63 height 30
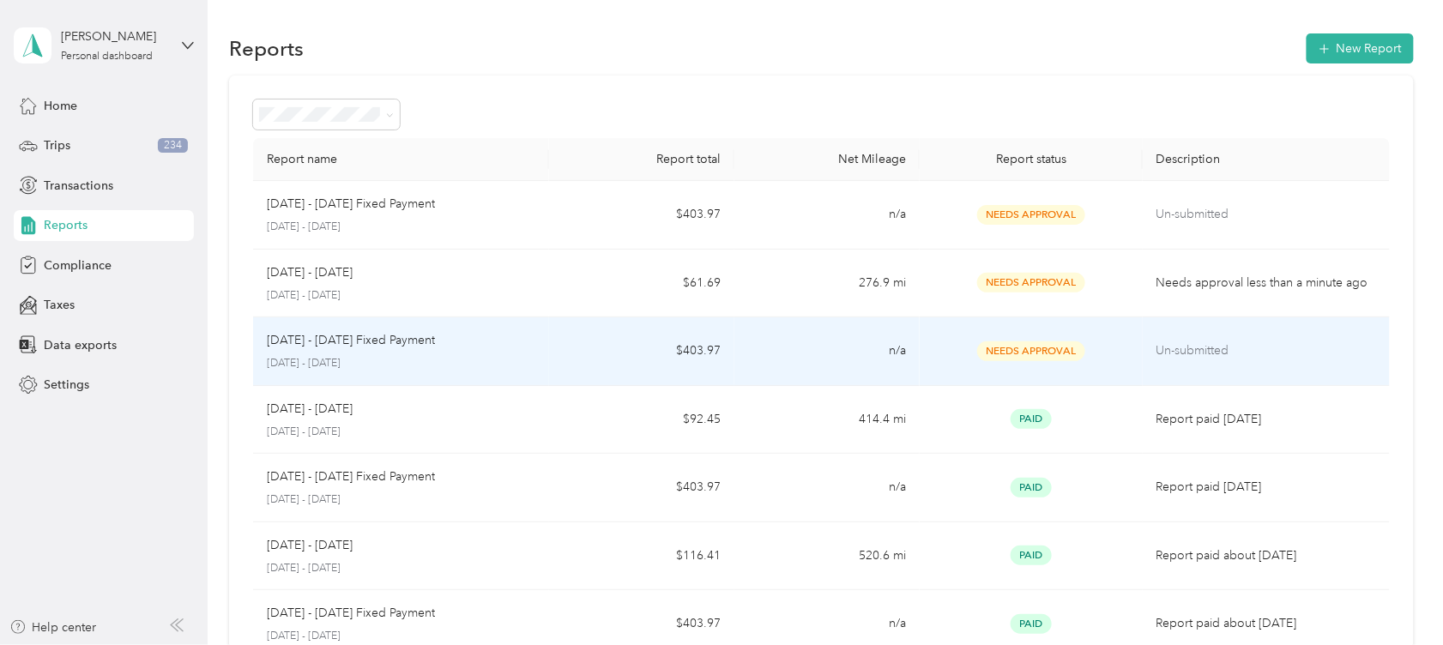
click at [765, 340] on td "n/a" at bounding box center [826, 351] width 185 height 69
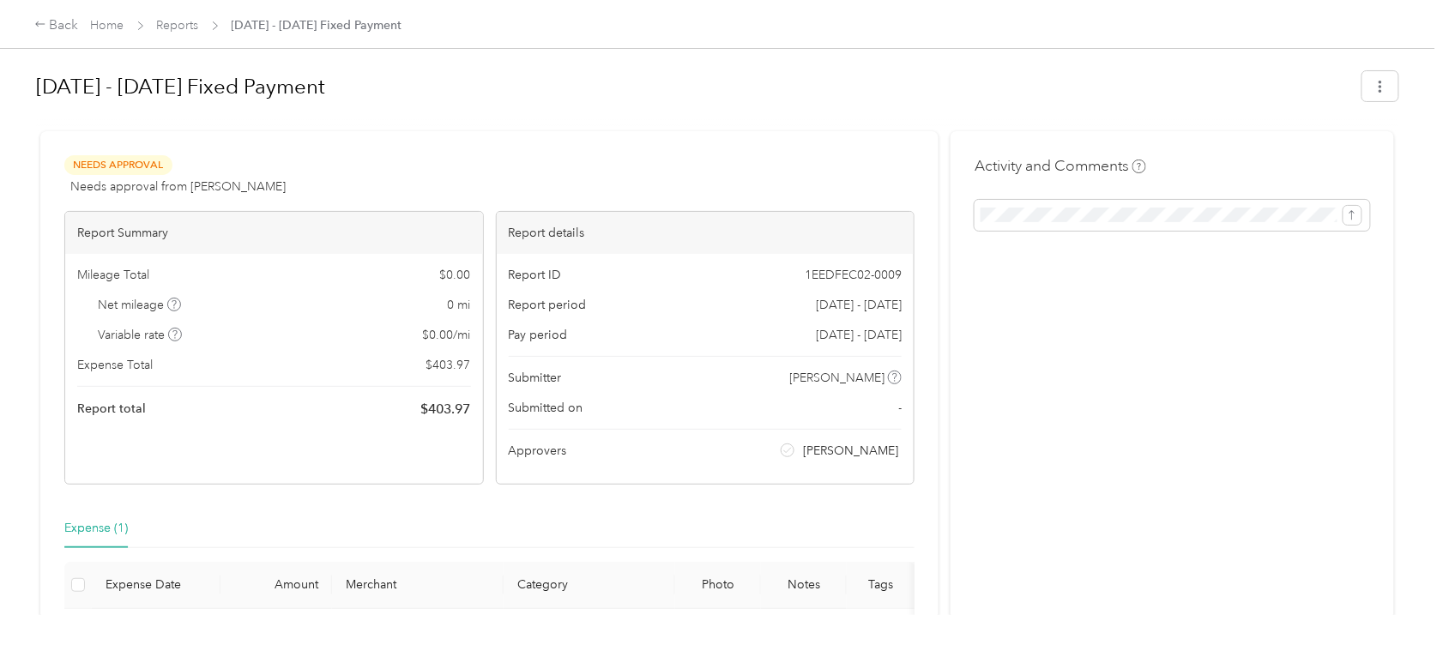
scroll to position [190, 0]
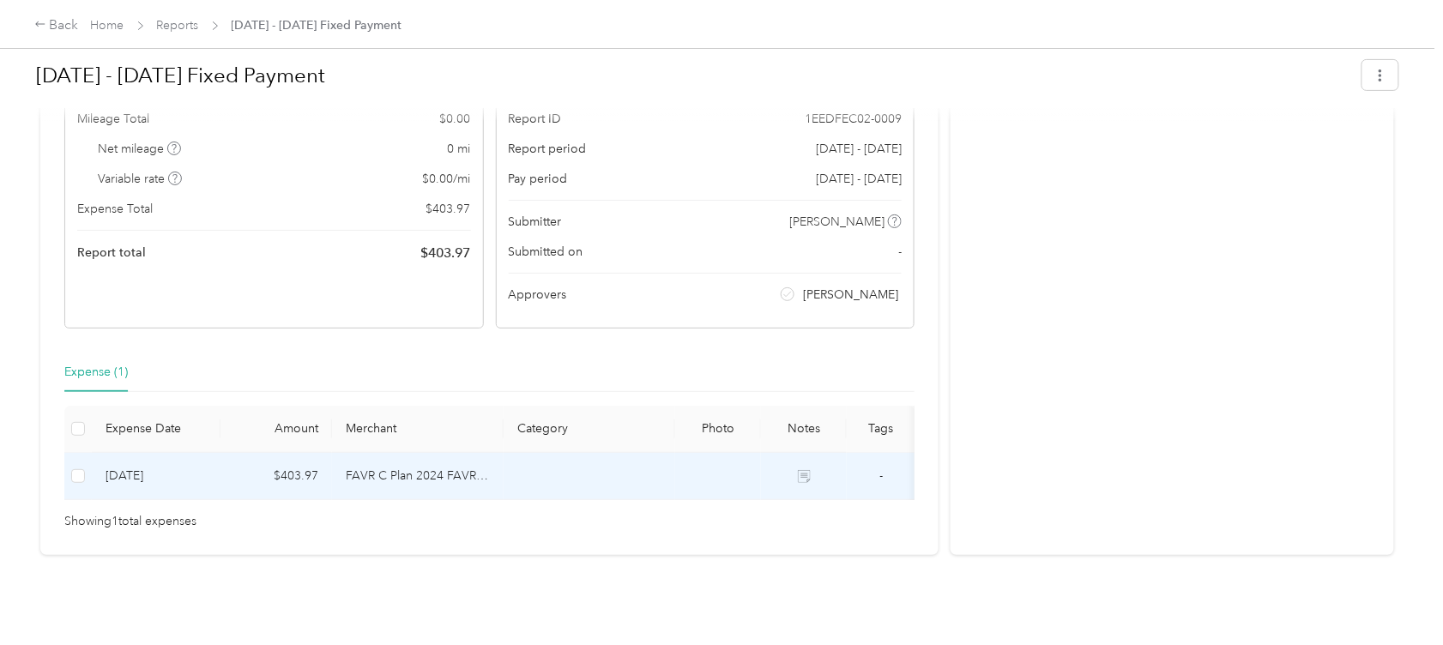
click at [580, 453] on td at bounding box center [590, 476] width 172 height 47
